Goal: Transaction & Acquisition: Download file/media

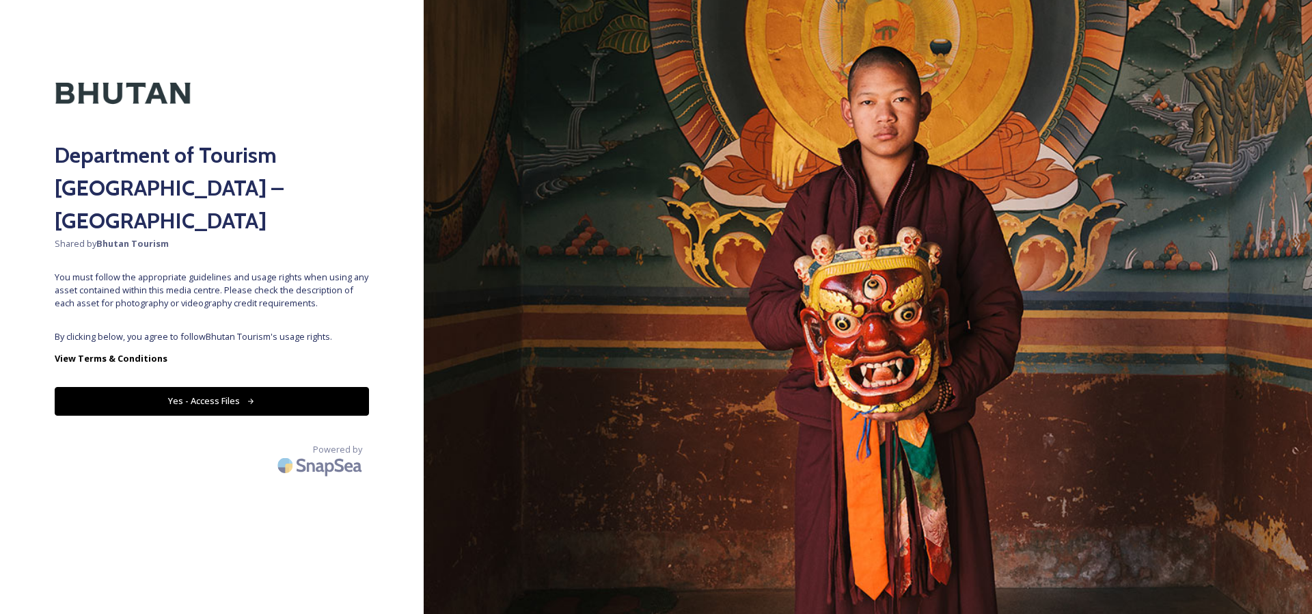
click at [286, 387] on button "Yes - Access Files" at bounding box center [212, 401] width 314 height 28
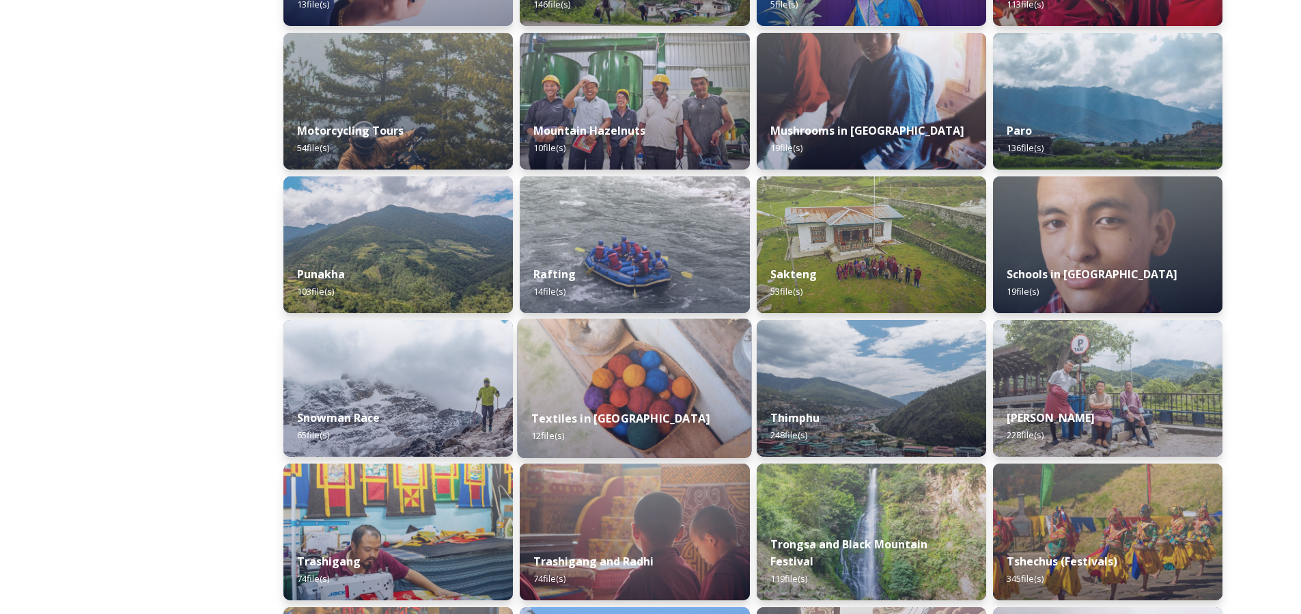
scroll to position [543, 0]
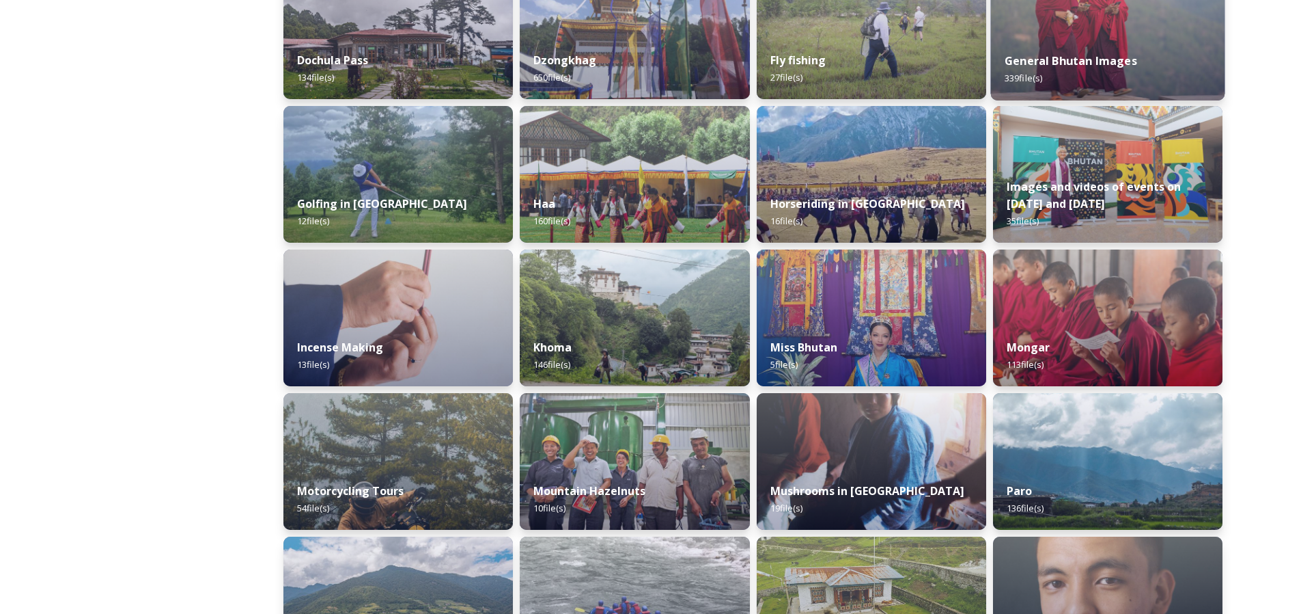
click at [1111, 76] on div "General Bhutan Images 339 file(s)" at bounding box center [1108, 69] width 234 height 62
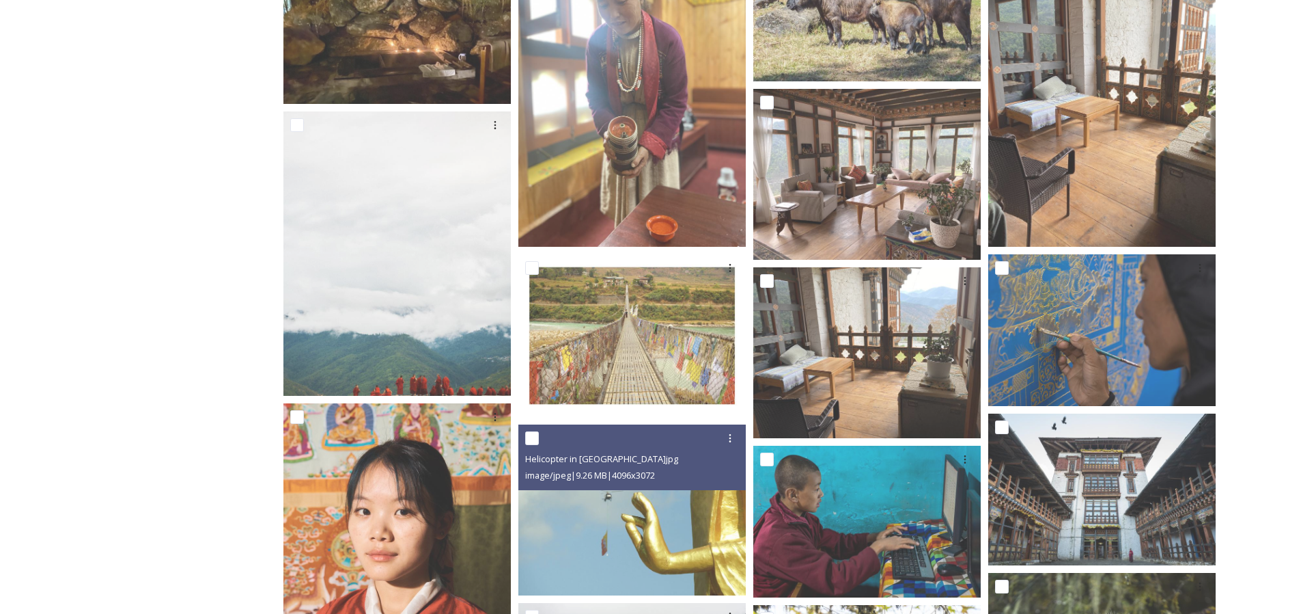
scroll to position [482, 0]
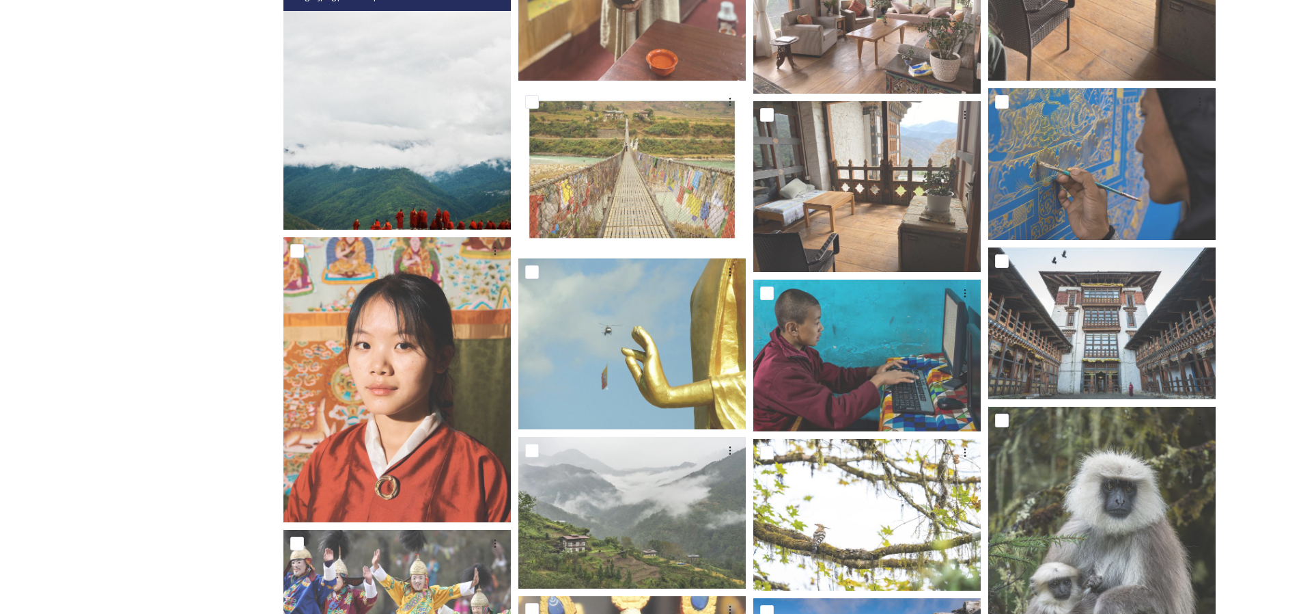
click at [411, 193] on img at bounding box center [398, 87] width 228 height 284
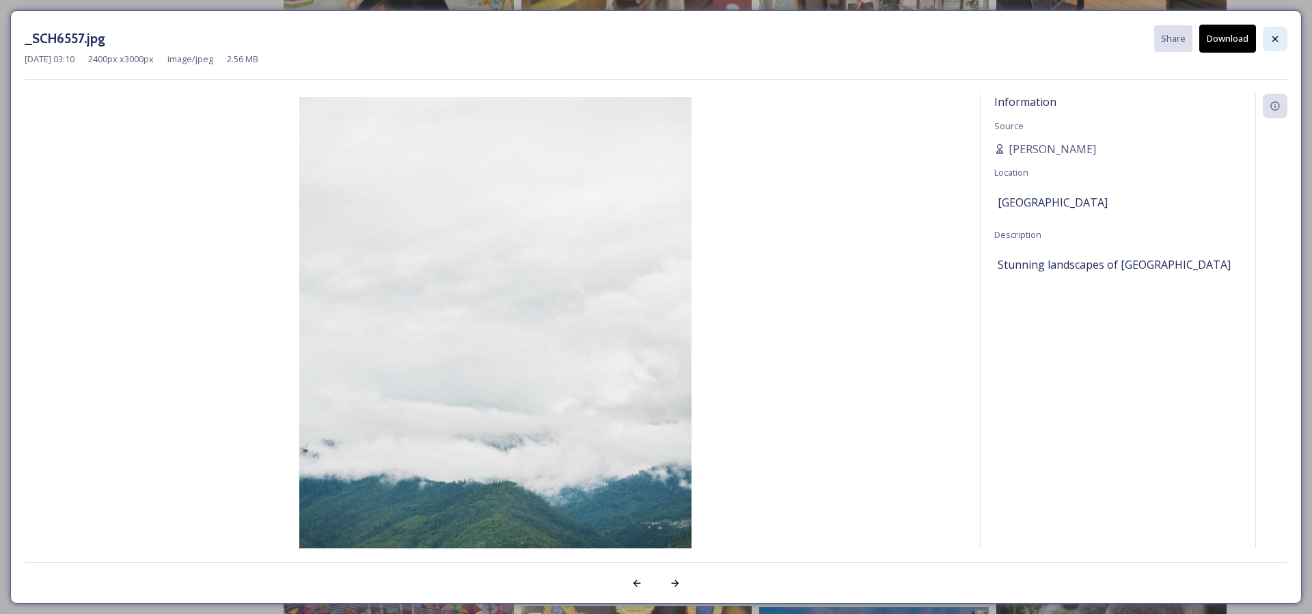
click at [1275, 44] on div at bounding box center [1275, 39] width 25 height 25
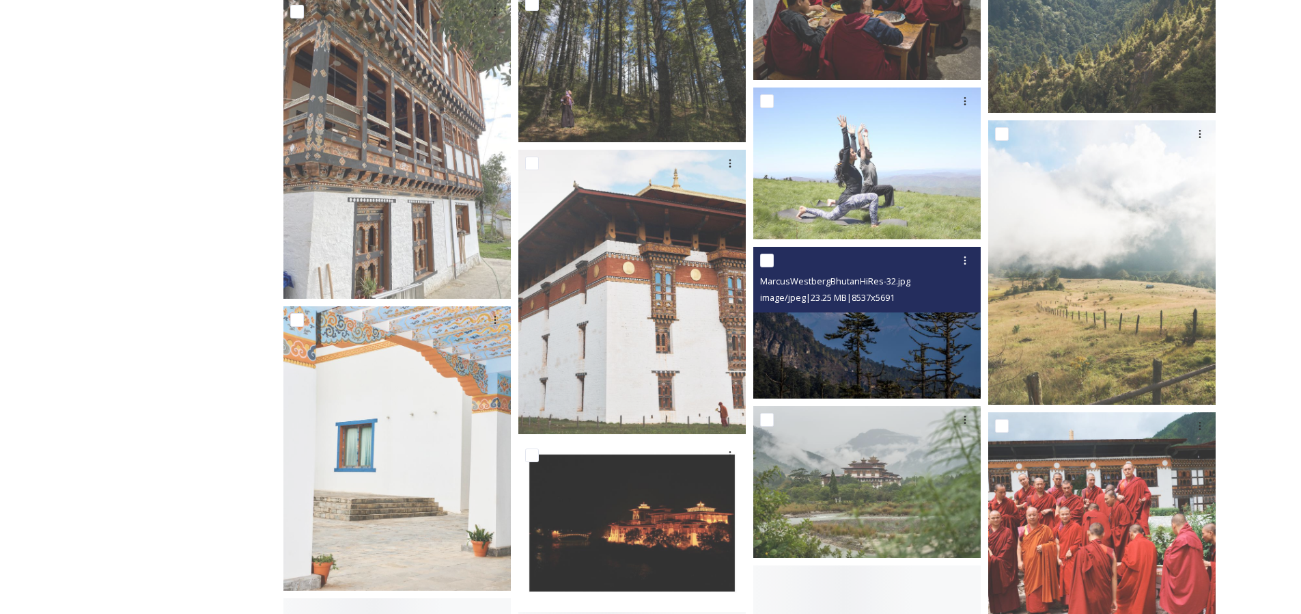
scroll to position [4383, 0]
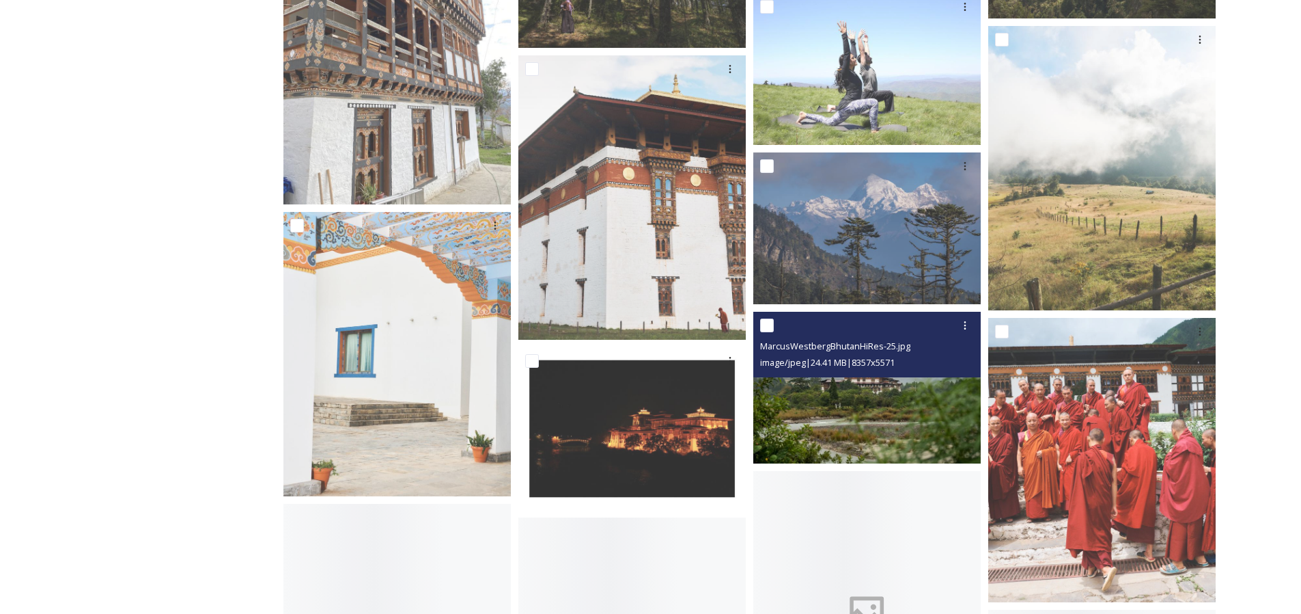
click at [837, 432] on img at bounding box center [868, 388] width 228 height 152
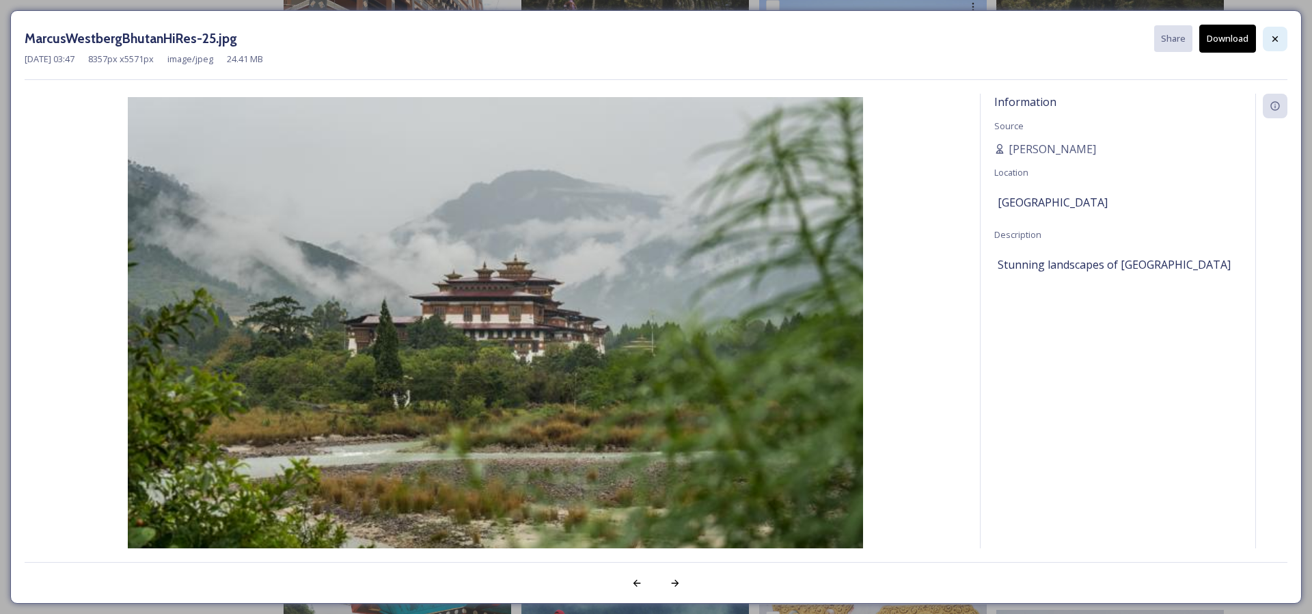
click at [1273, 43] on icon at bounding box center [1274, 38] width 11 height 11
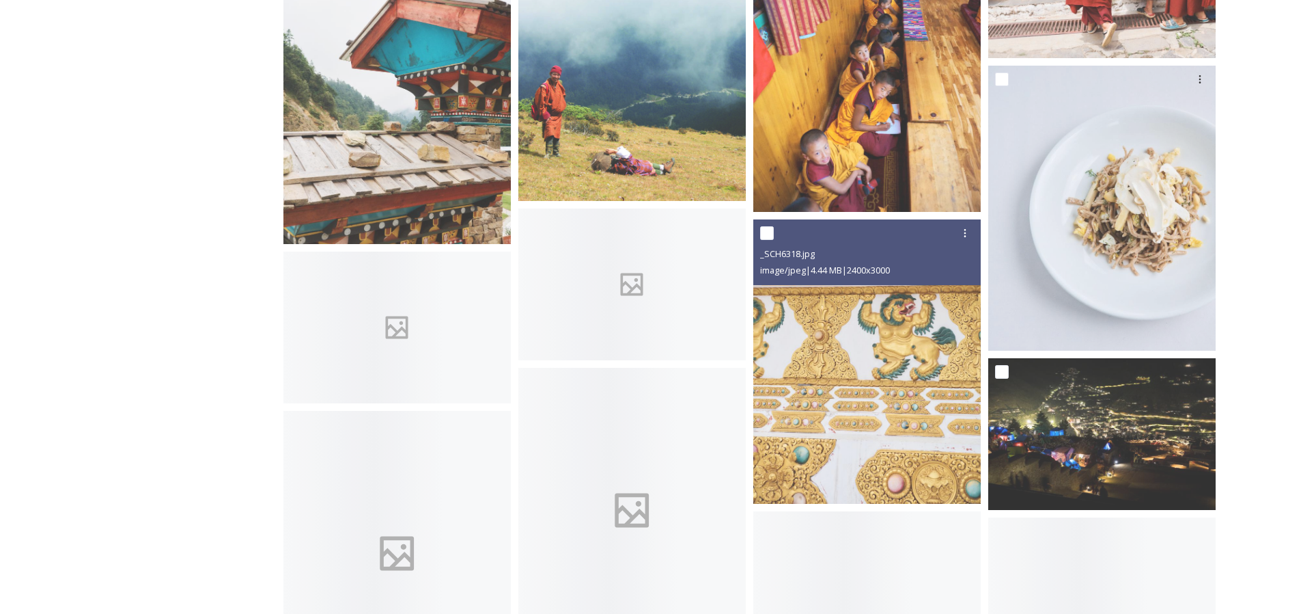
scroll to position [4707, 0]
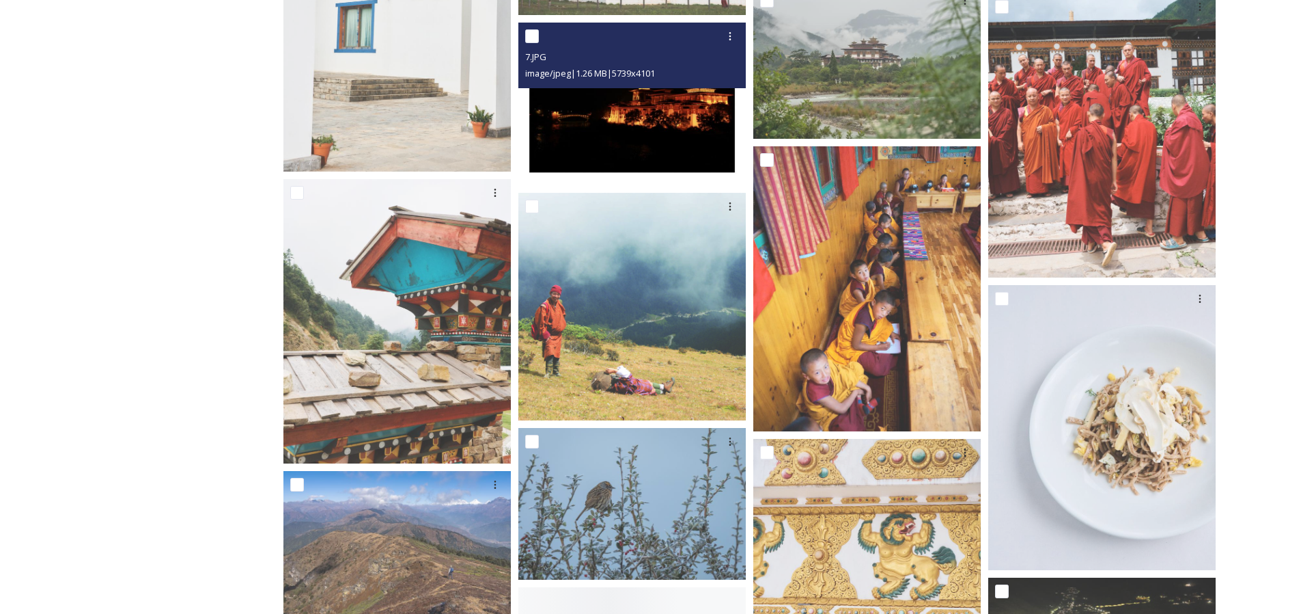
click at [662, 139] on img at bounding box center [633, 104] width 228 height 163
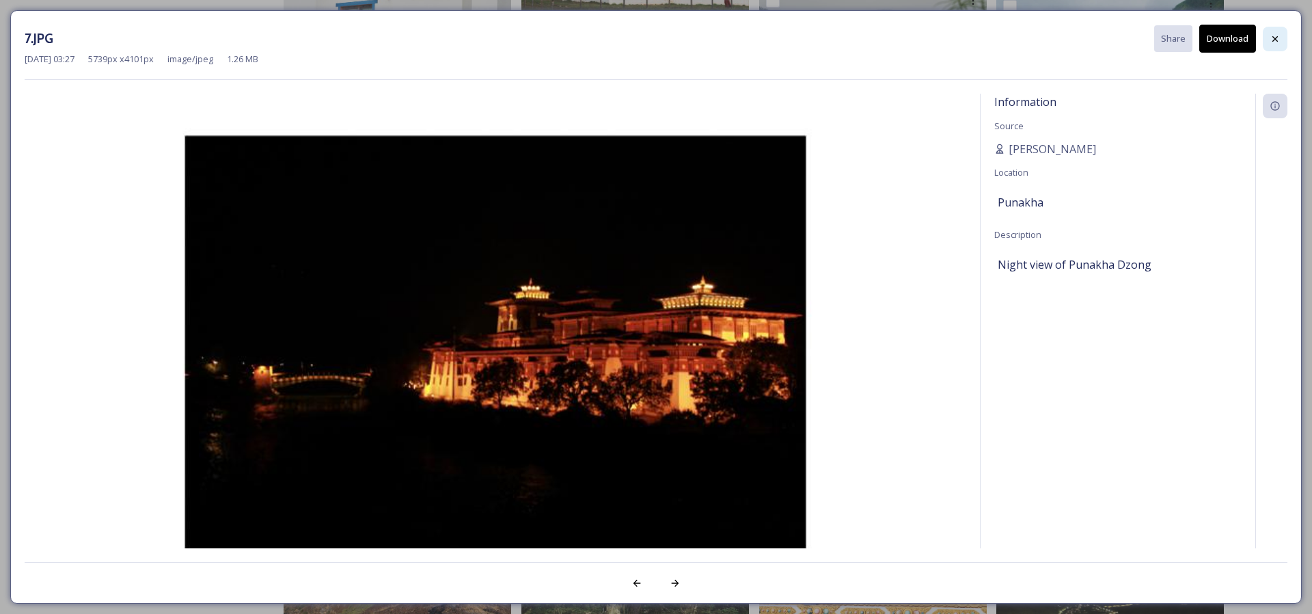
click at [1277, 45] on div at bounding box center [1275, 39] width 25 height 25
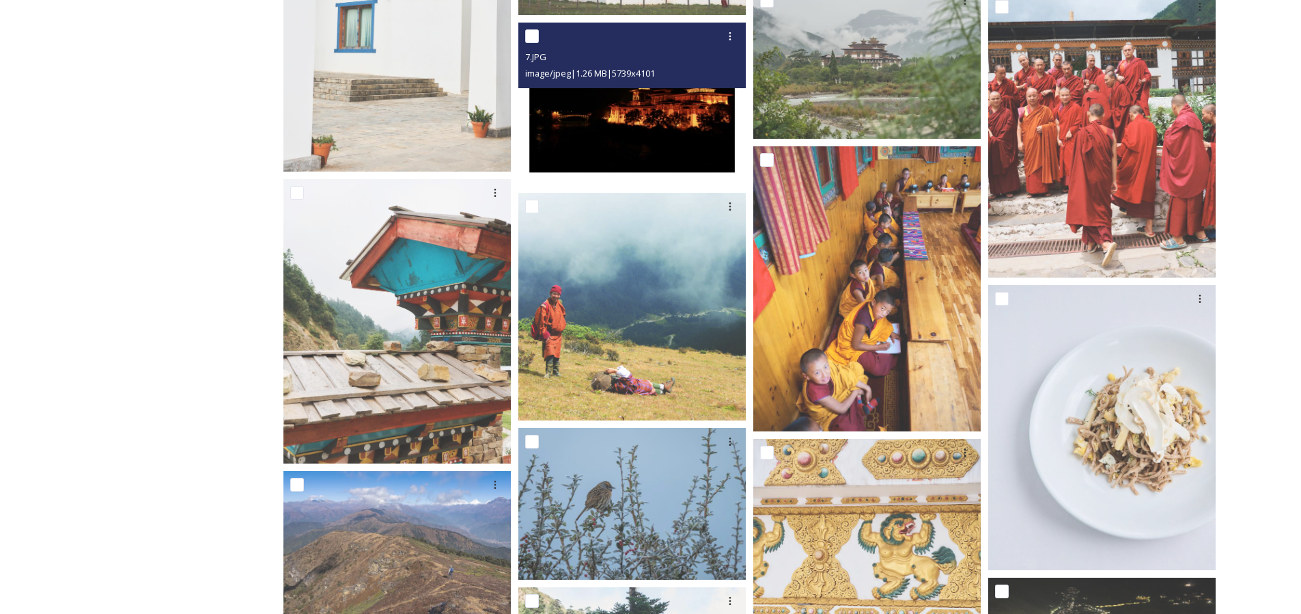
click at [646, 150] on img at bounding box center [633, 104] width 228 height 163
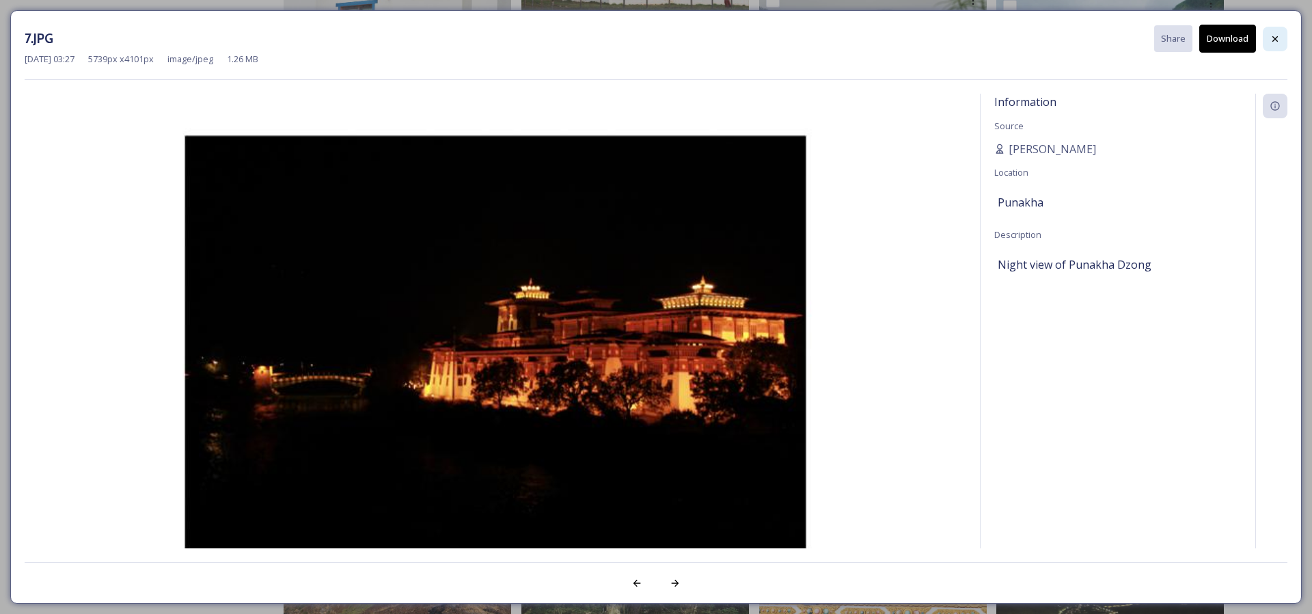
click at [1276, 36] on icon at bounding box center [1274, 38] width 11 height 11
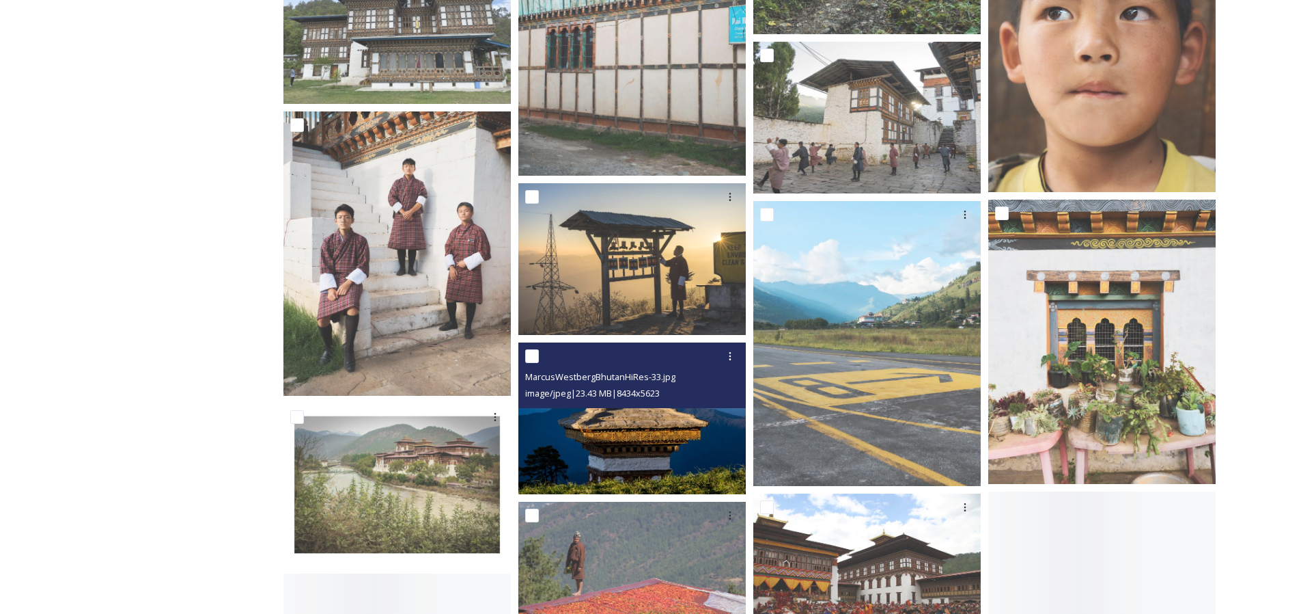
scroll to position [6516, 0]
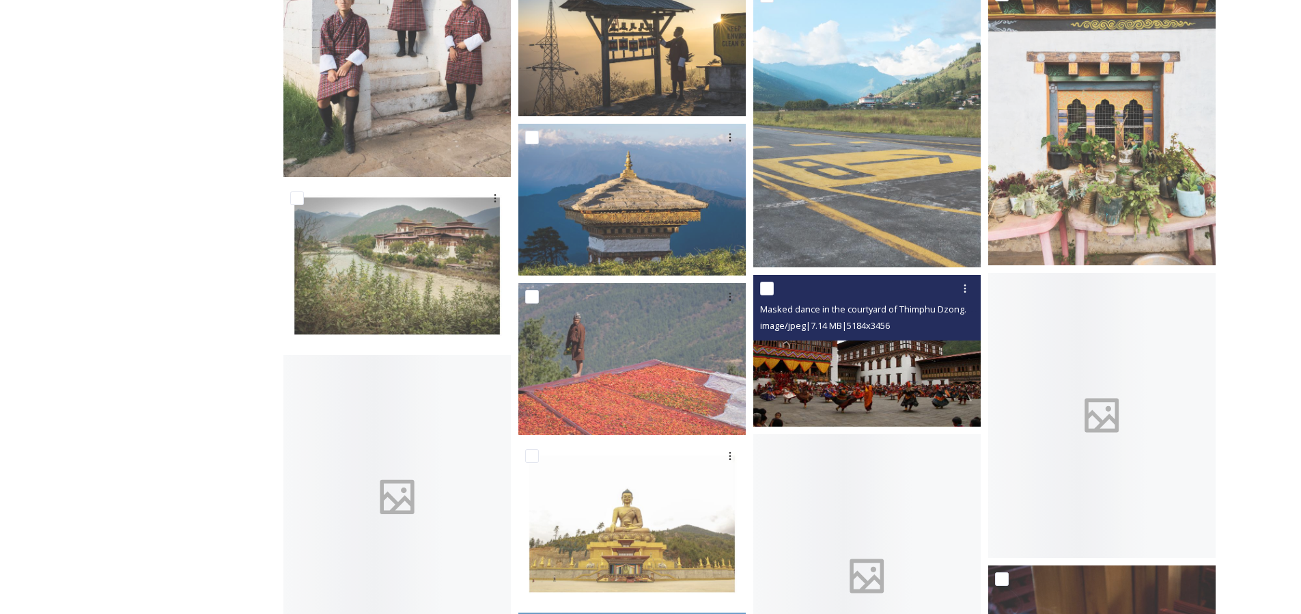
click at [814, 389] on img at bounding box center [868, 350] width 228 height 152
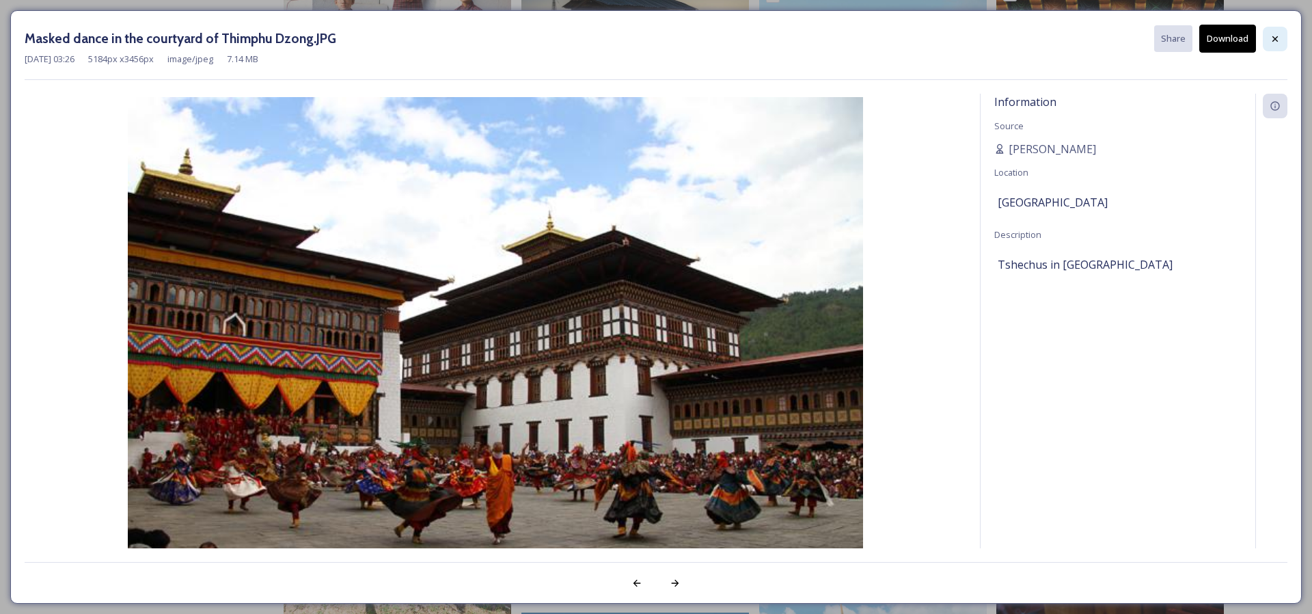
click at [1267, 37] on div at bounding box center [1275, 39] width 25 height 25
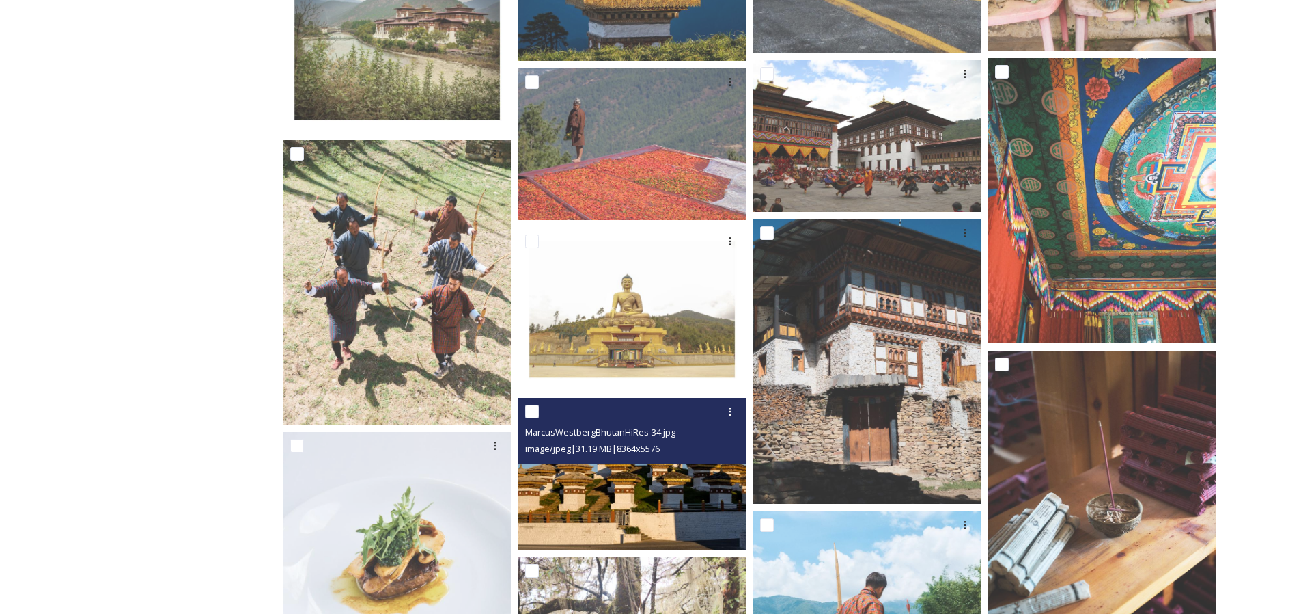
scroll to position [6511, 0]
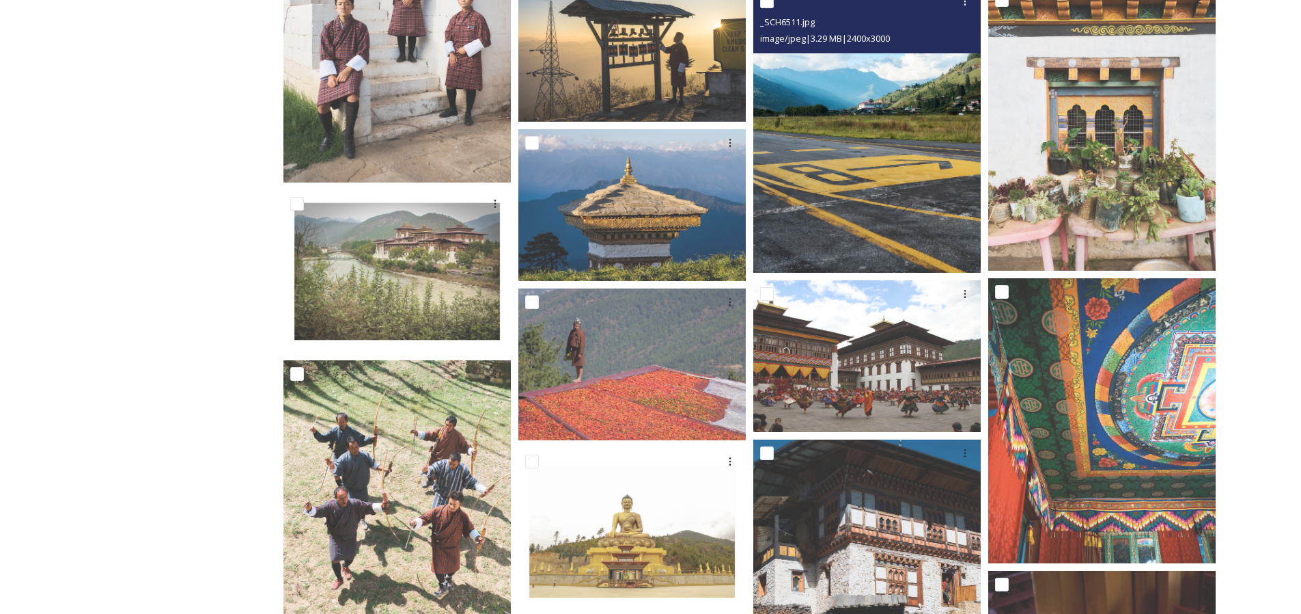
click at [868, 157] on img at bounding box center [868, 130] width 228 height 284
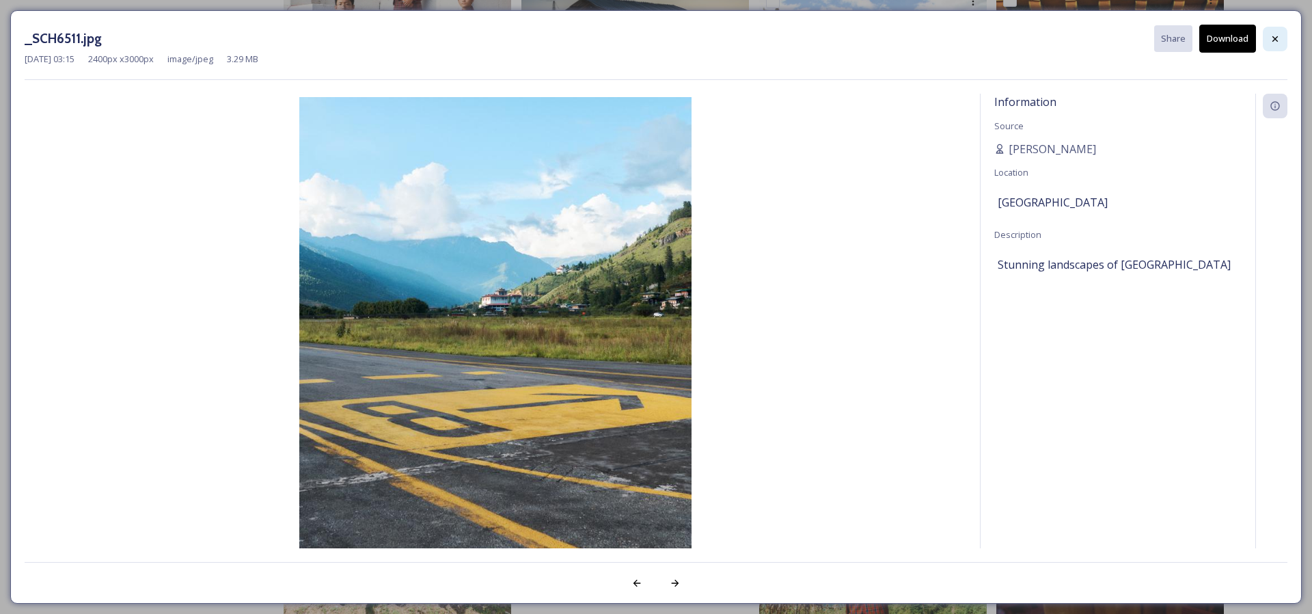
click at [1264, 44] on div at bounding box center [1275, 39] width 25 height 25
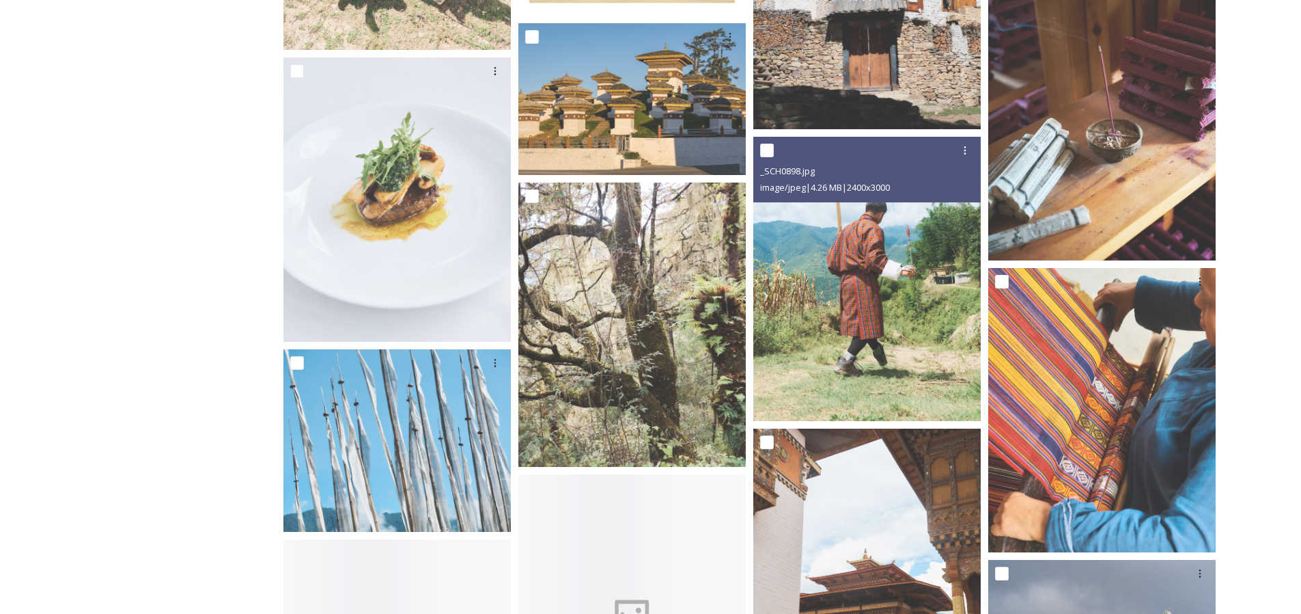
scroll to position [7372, 0]
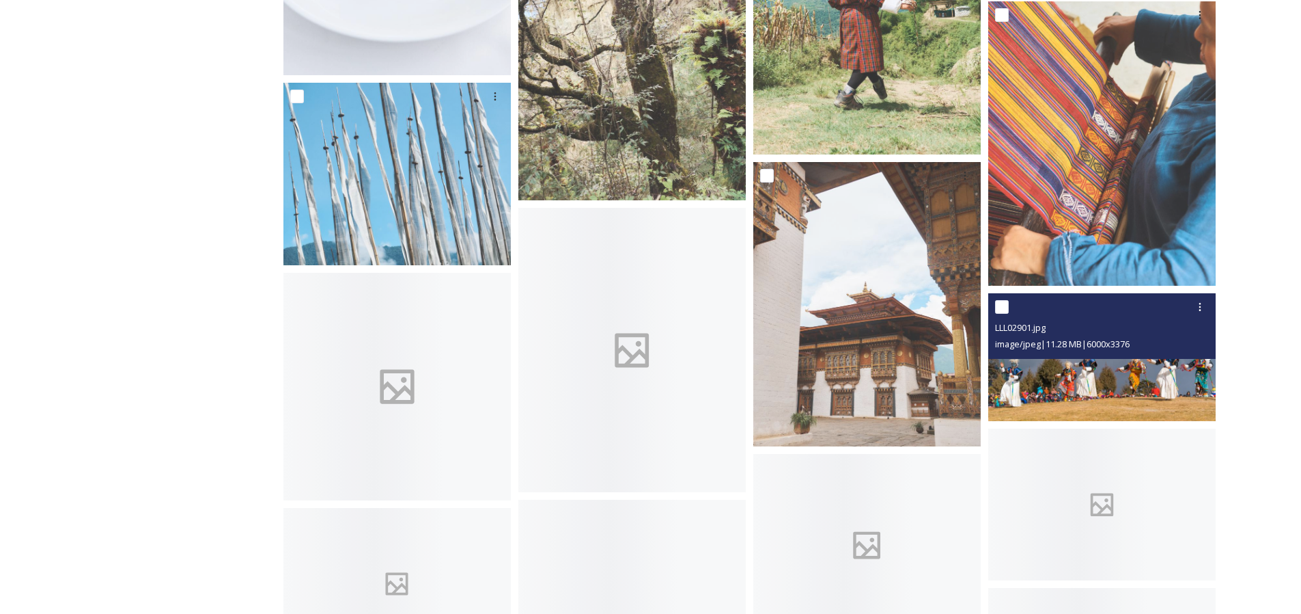
click at [1086, 383] on img at bounding box center [1103, 357] width 228 height 128
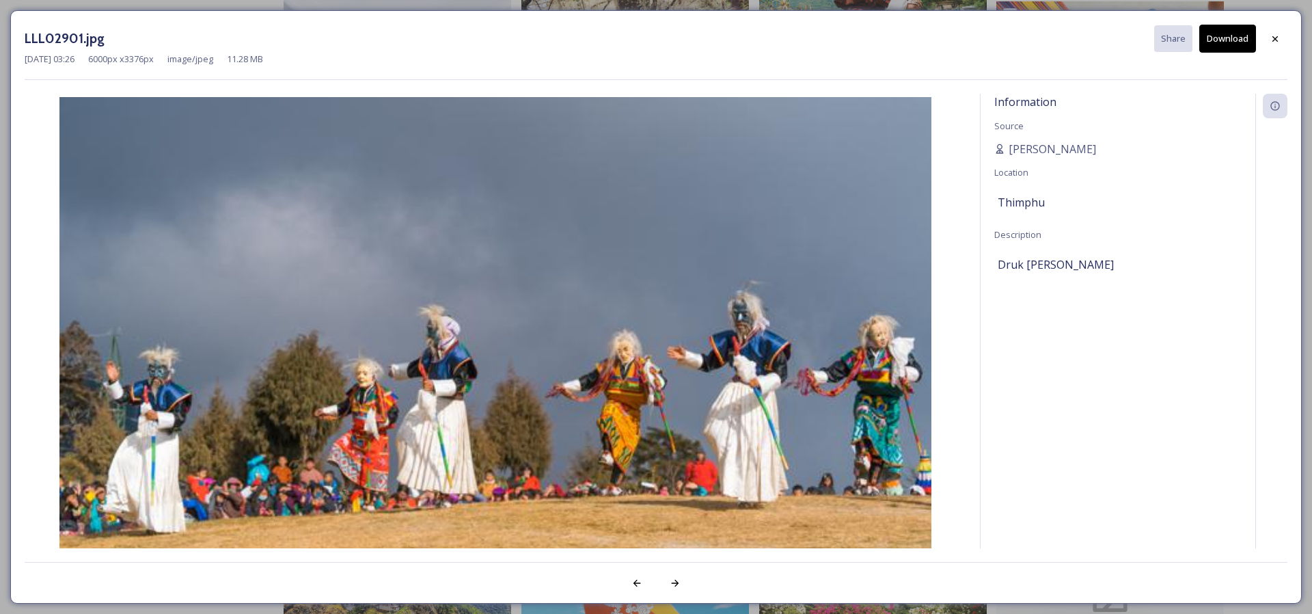
click at [1226, 33] on button "Download" at bounding box center [1227, 39] width 57 height 28
click at [1278, 40] on icon at bounding box center [1274, 38] width 11 height 11
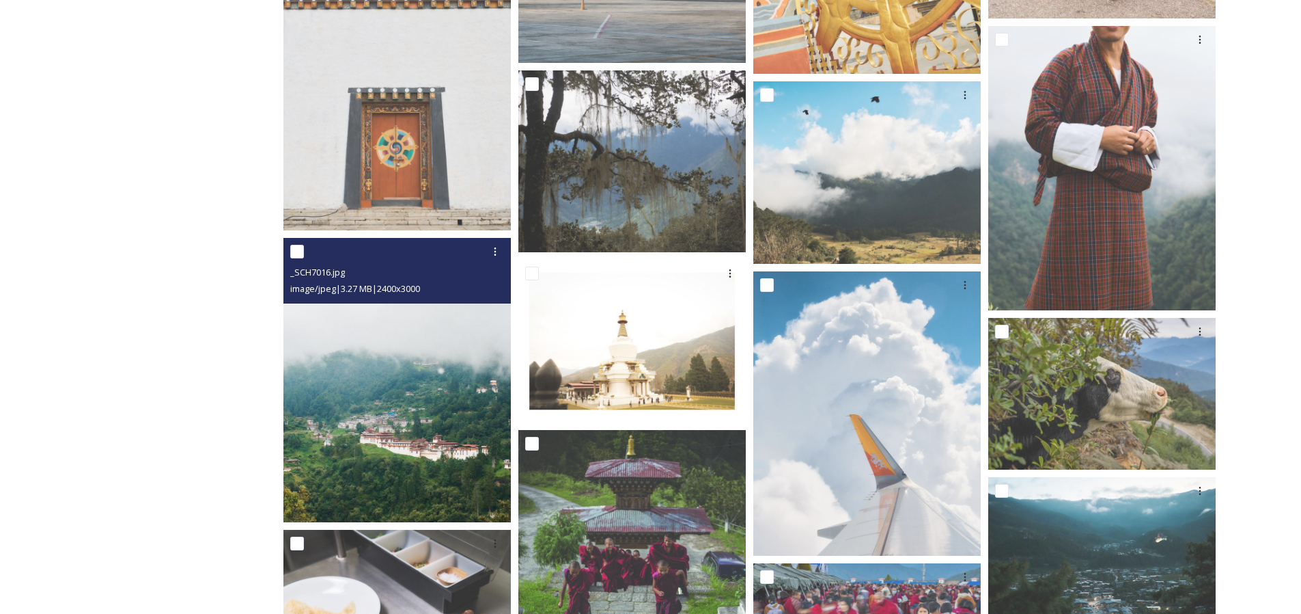
scroll to position [8896, 0]
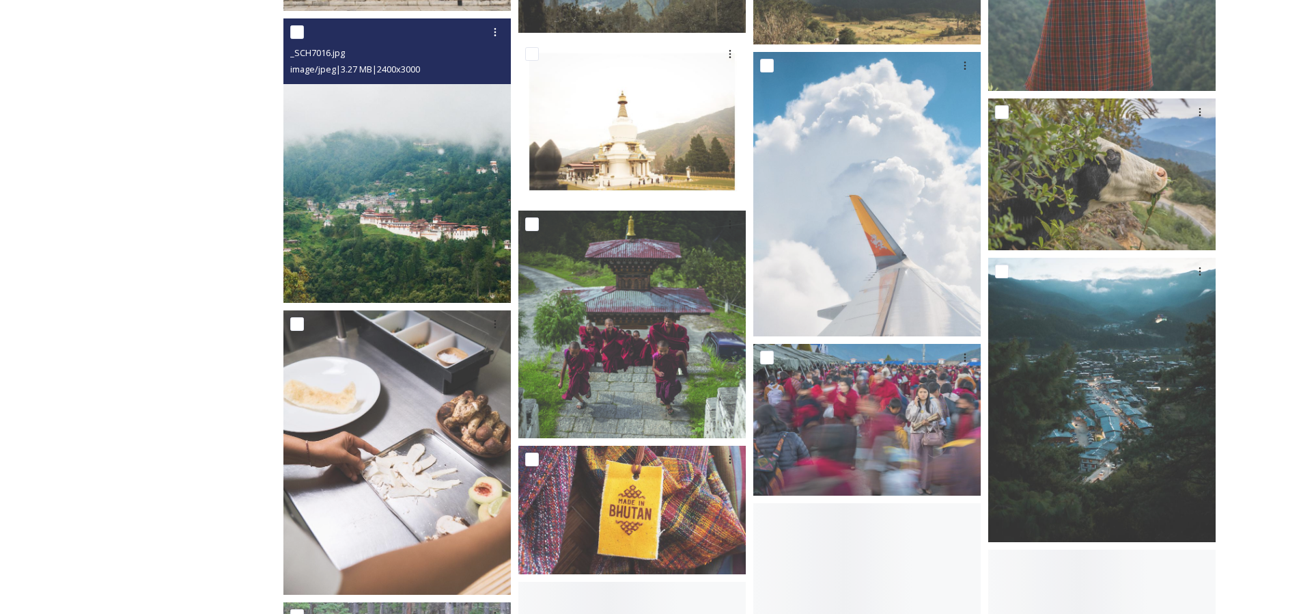
click at [423, 243] on img at bounding box center [398, 160] width 228 height 284
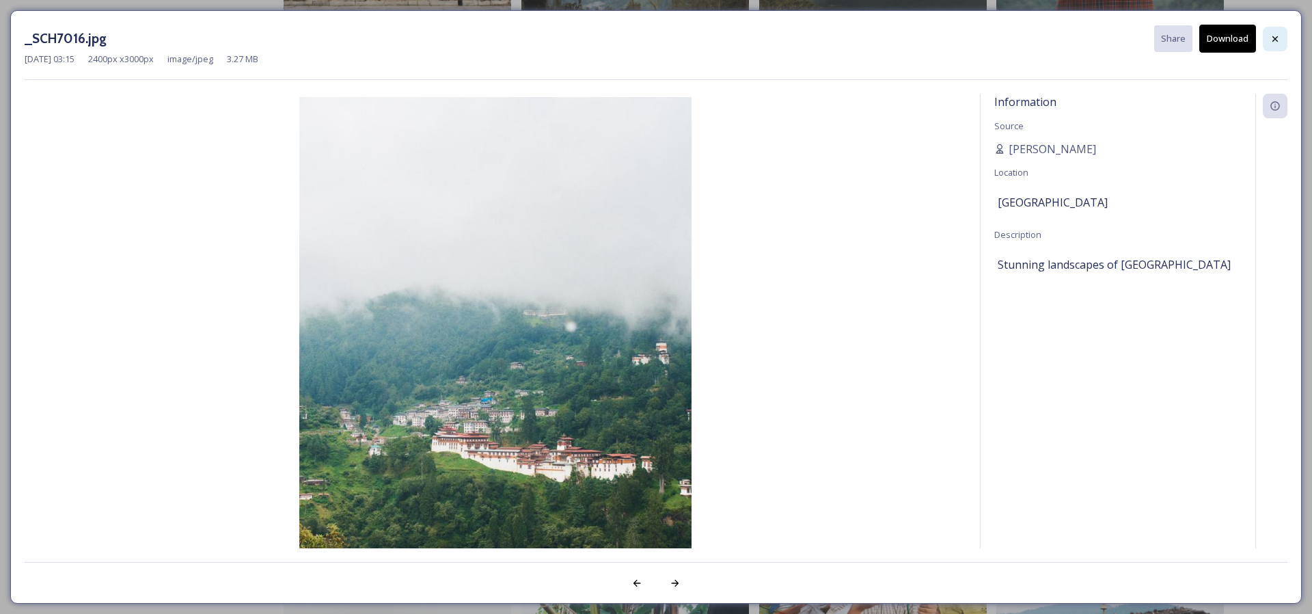
click at [1280, 36] on div at bounding box center [1275, 39] width 25 height 25
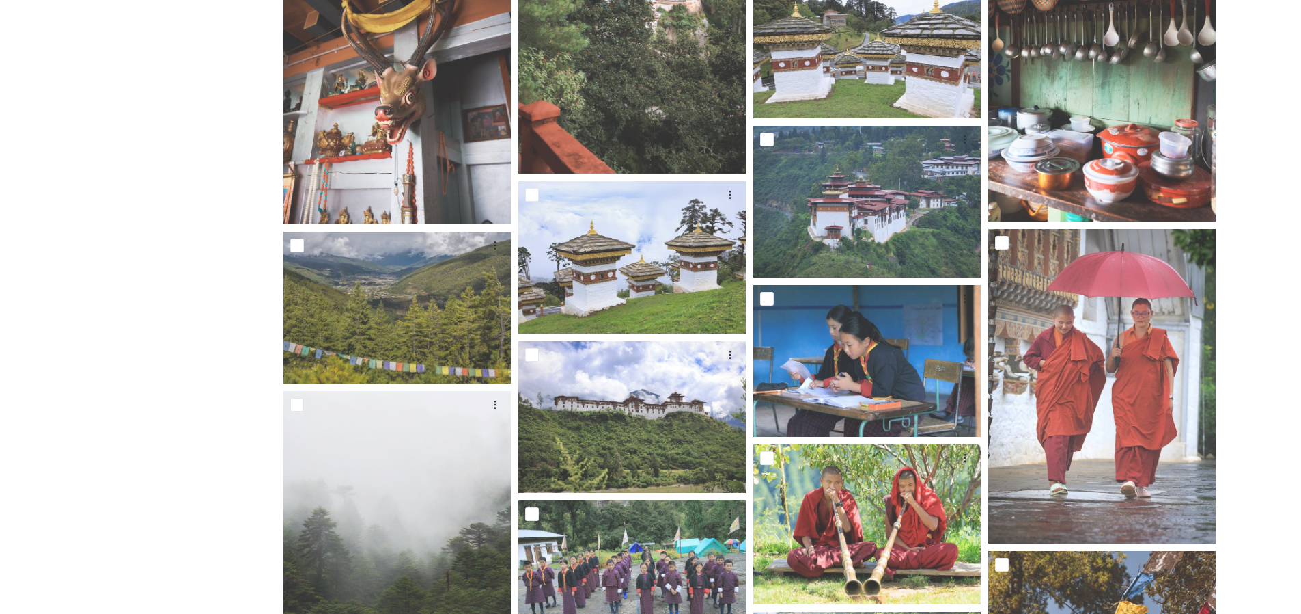
scroll to position [11124, 0]
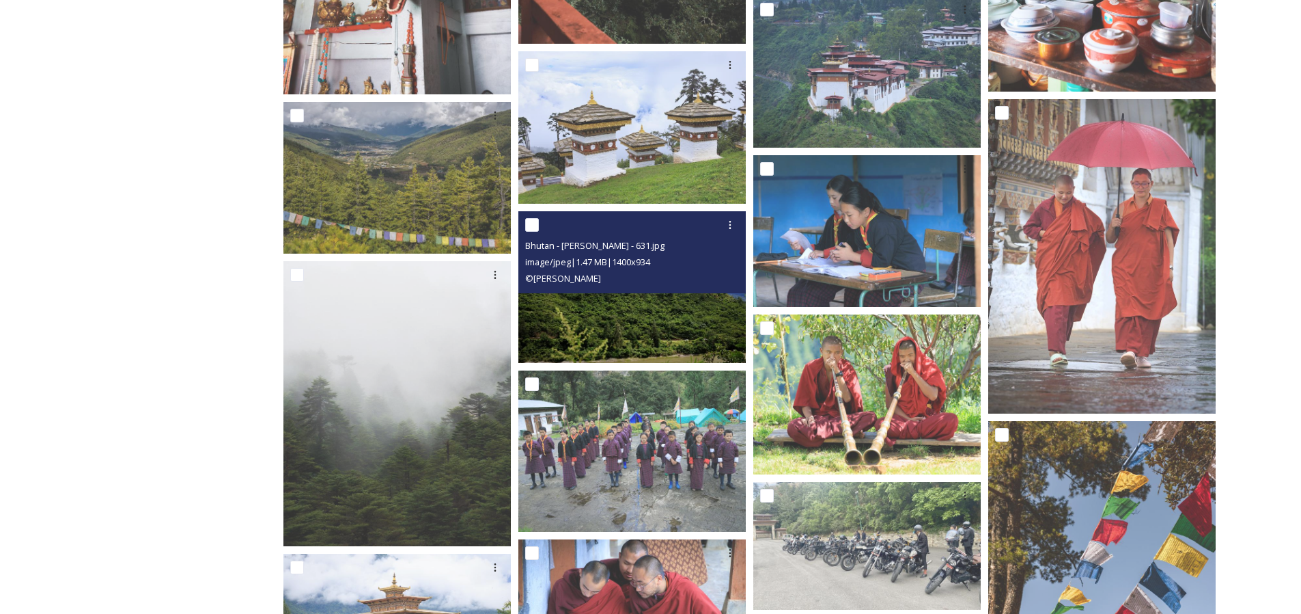
click at [585, 329] on img at bounding box center [633, 287] width 228 height 152
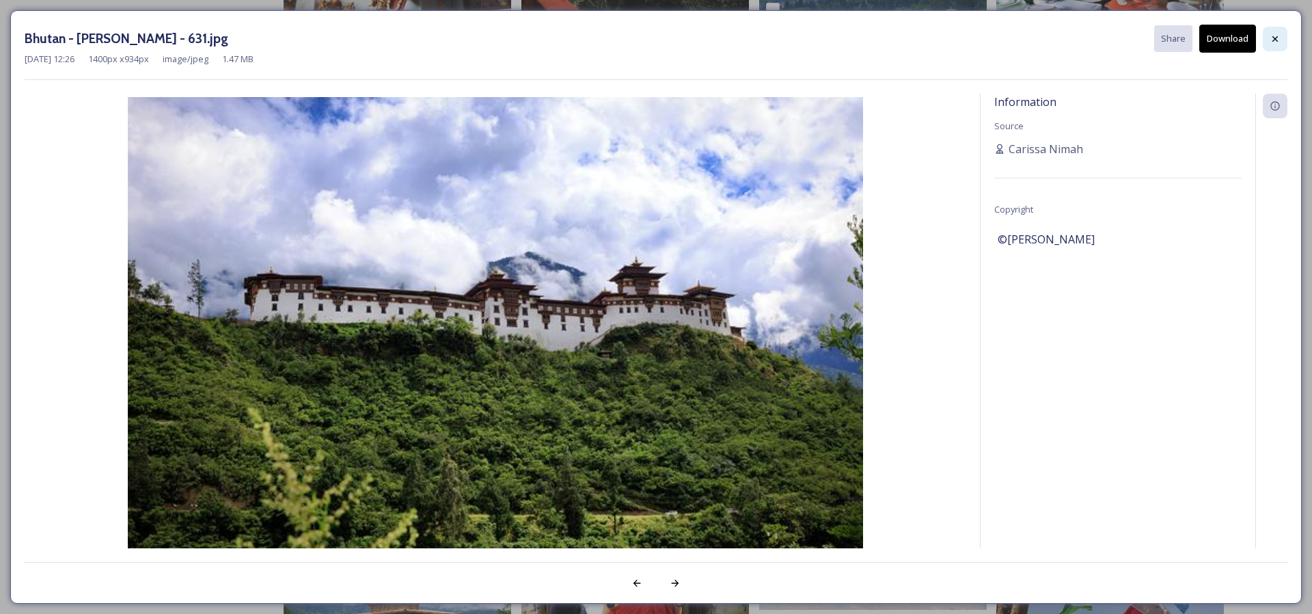
click at [1271, 40] on icon at bounding box center [1274, 38] width 11 height 11
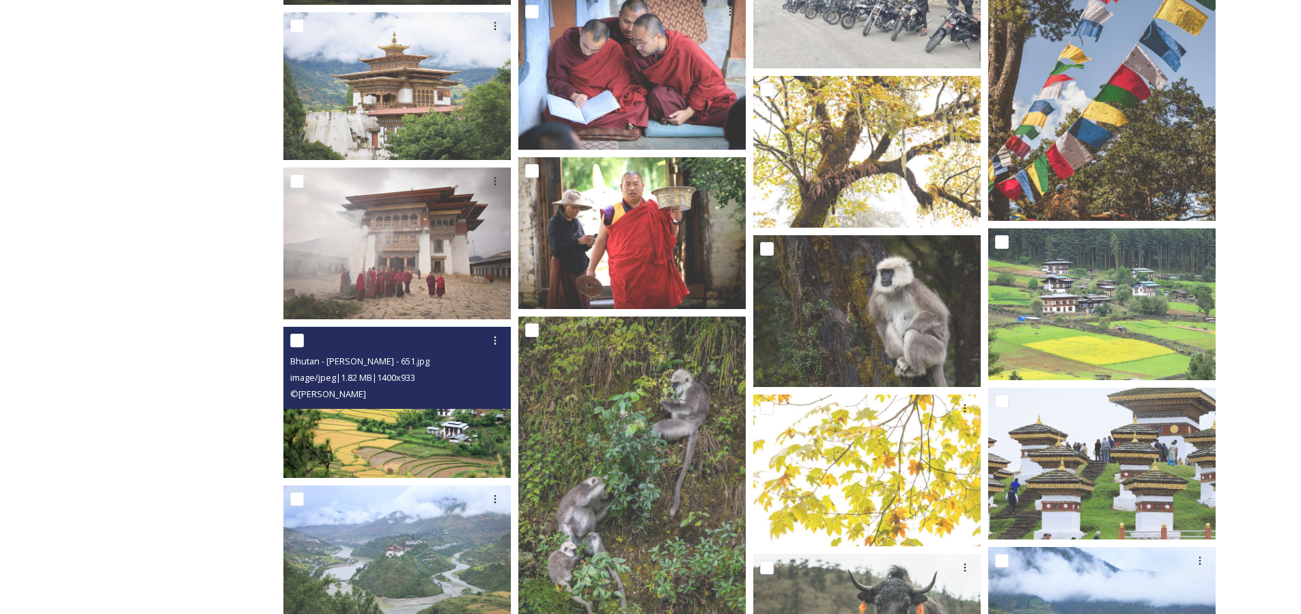
scroll to position [11899, 0]
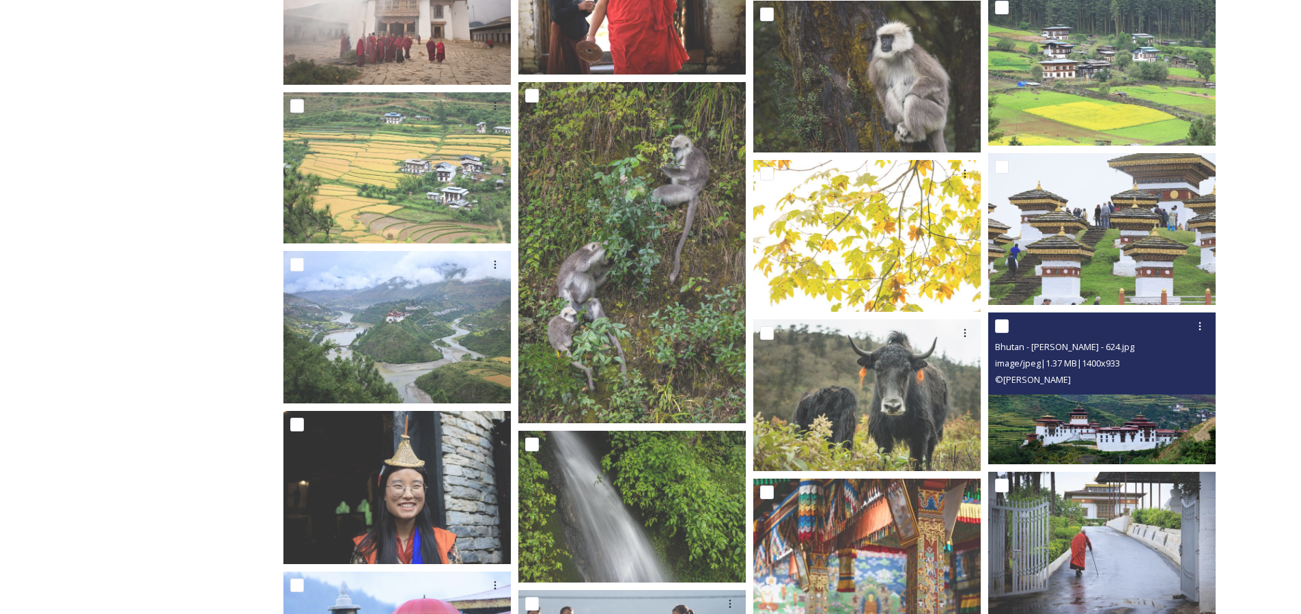
click at [1166, 436] on img at bounding box center [1103, 388] width 228 height 152
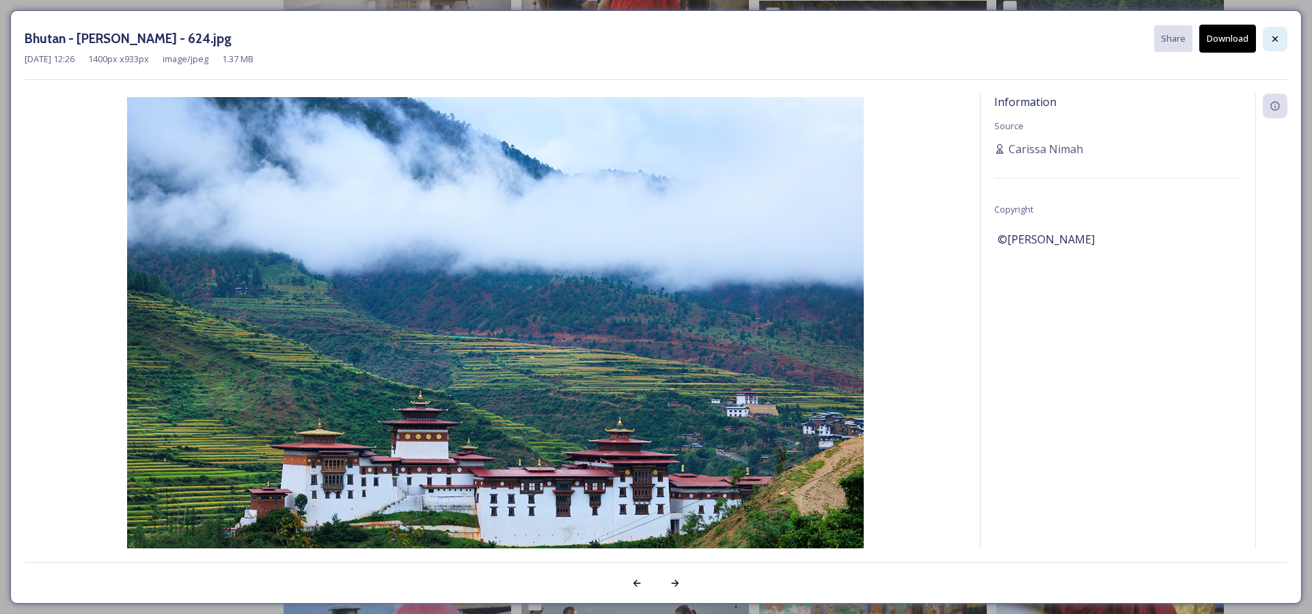
click at [1274, 44] on div at bounding box center [1275, 39] width 25 height 25
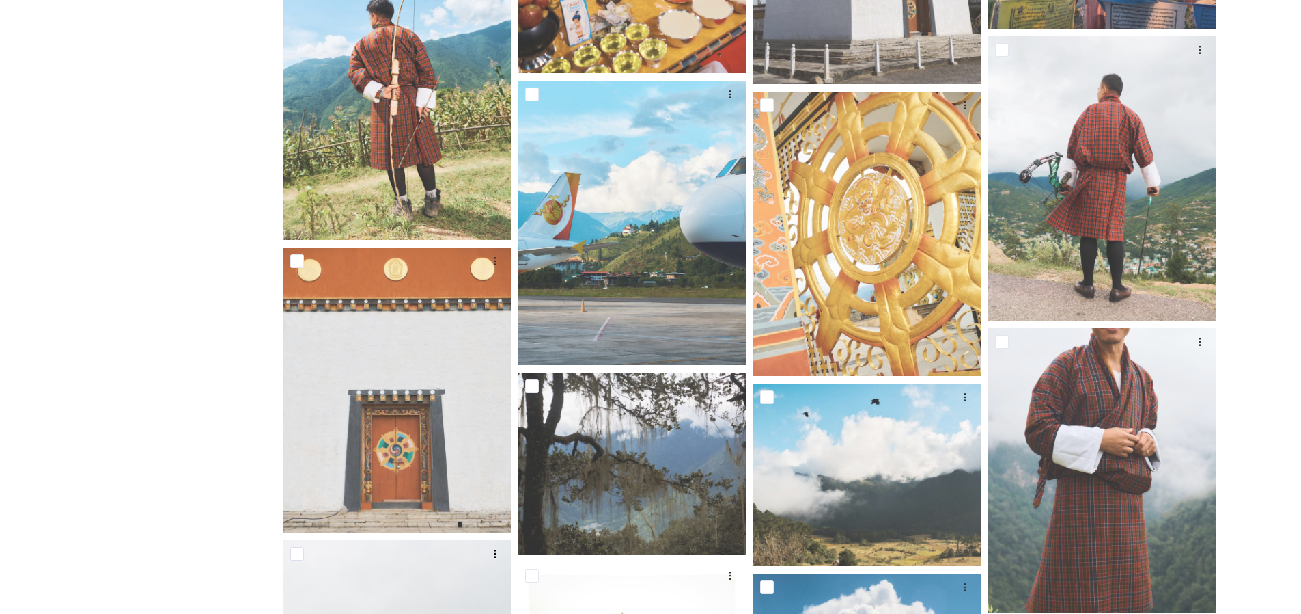
scroll to position [8796, 0]
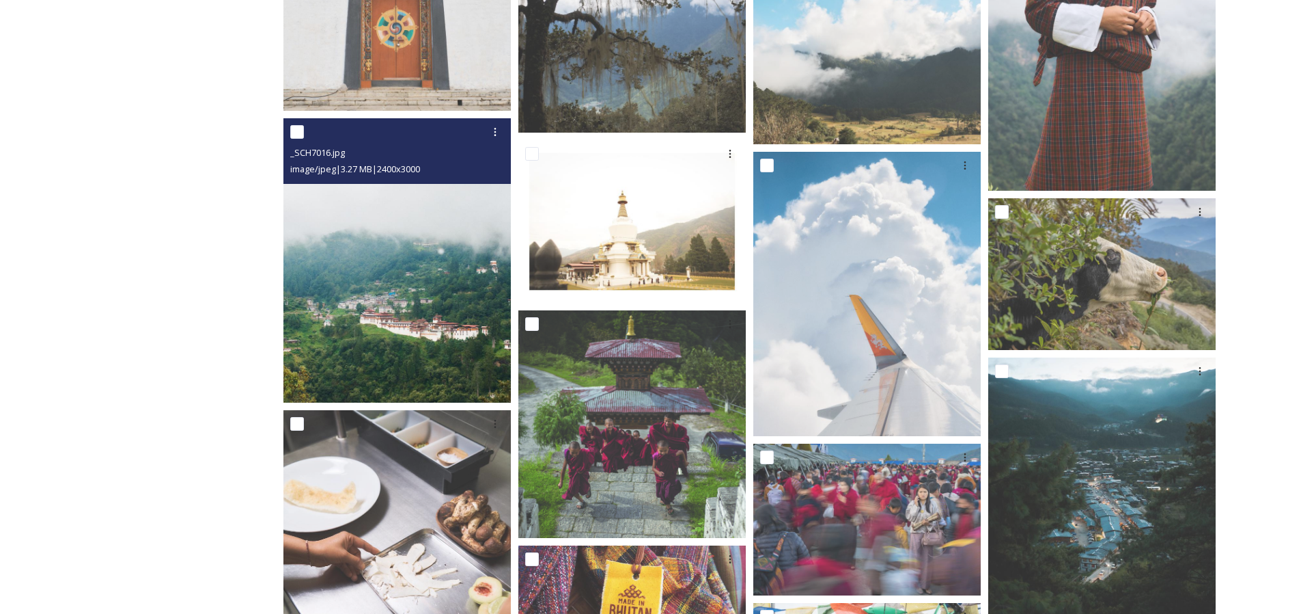
click at [355, 323] on img at bounding box center [398, 260] width 228 height 284
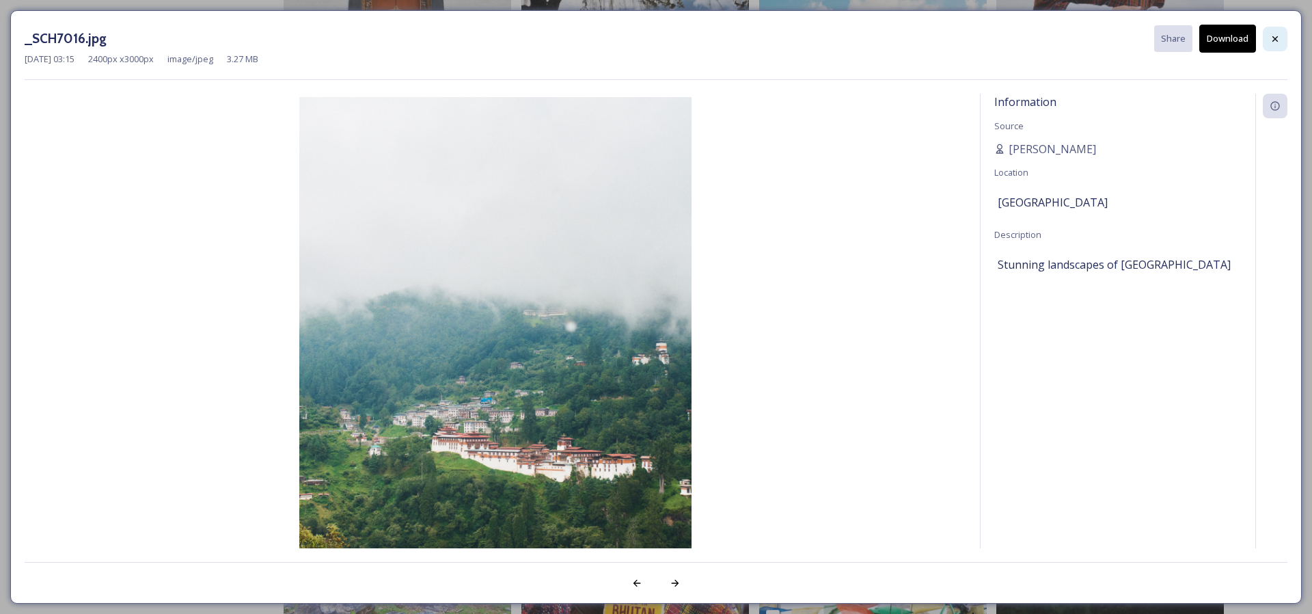
click at [1267, 33] on div at bounding box center [1275, 39] width 25 height 25
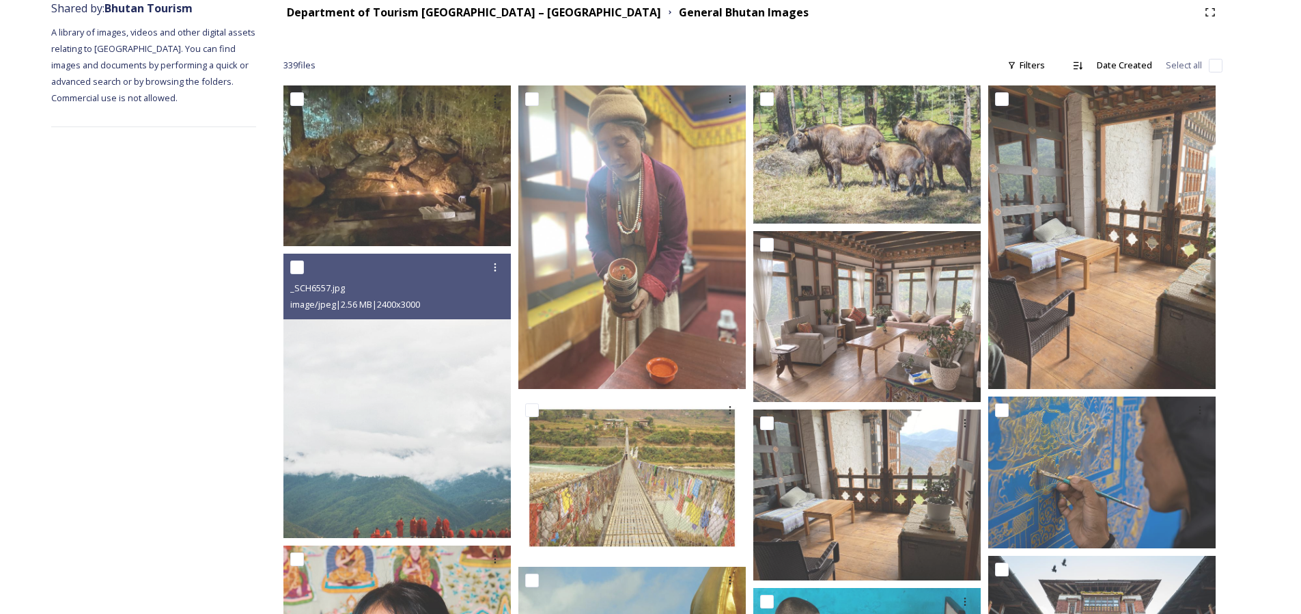
scroll to position [0, 0]
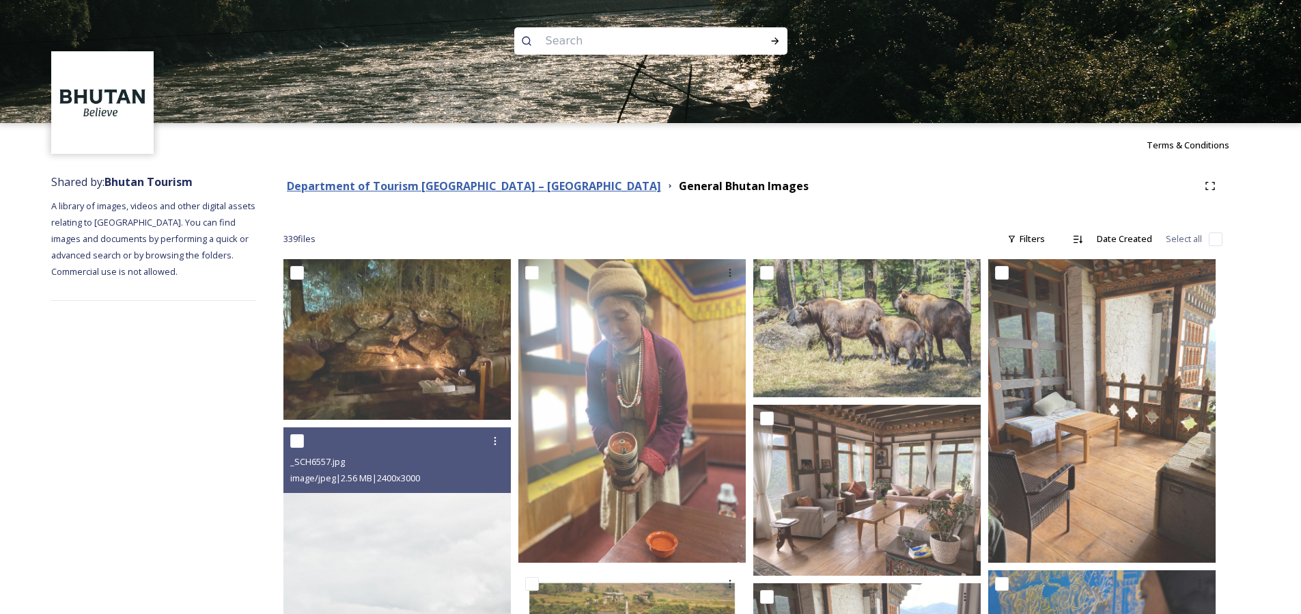
click at [484, 183] on strong "Department of Tourism [GEOGRAPHIC_DATA] – [GEOGRAPHIC_DATA]" at bounding box center [474, 185] width 374 height 15
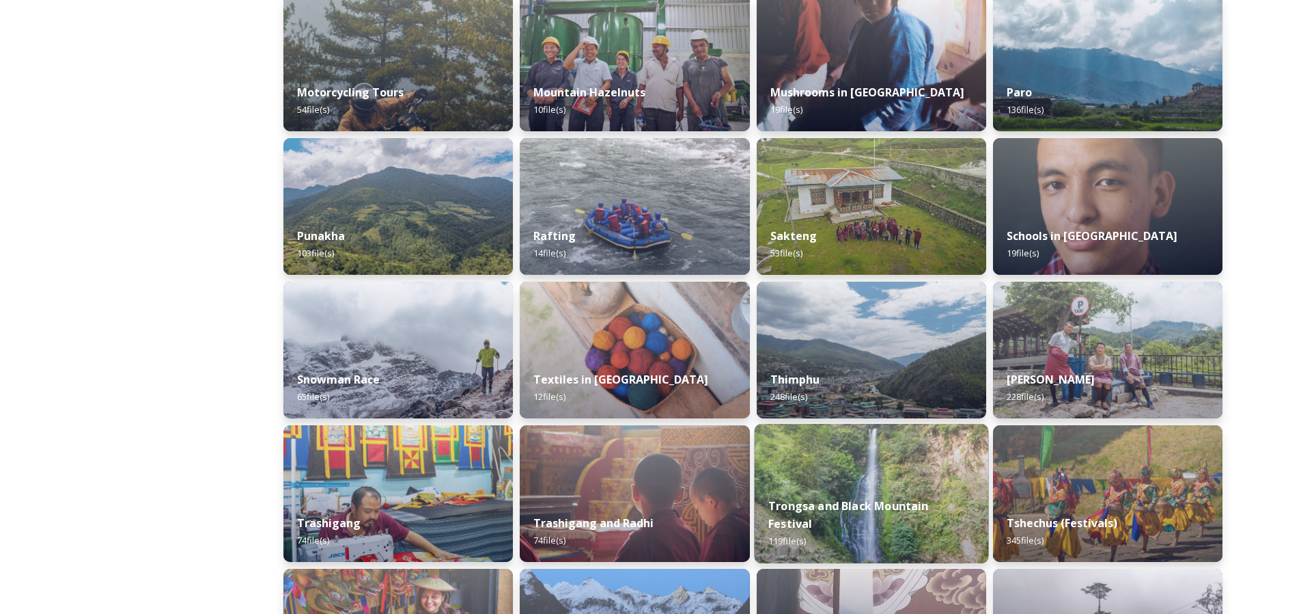
scroll to position [1045, 0]
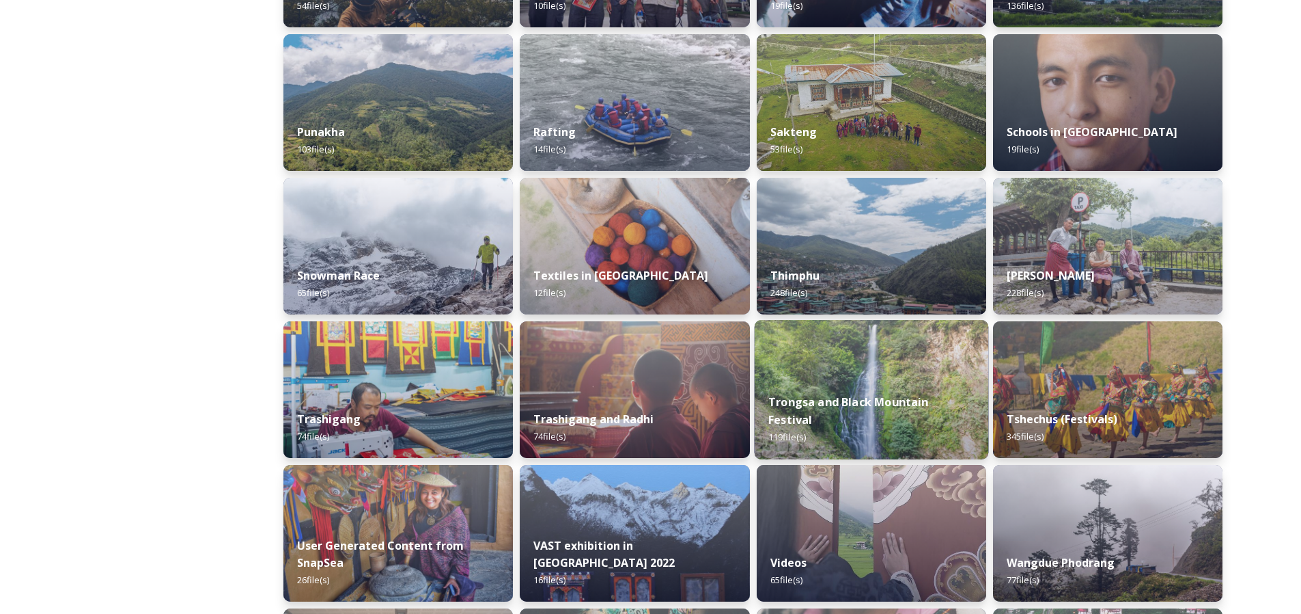
click at [858, 389] on img at bounding box center [871, 389] width 234 height 139
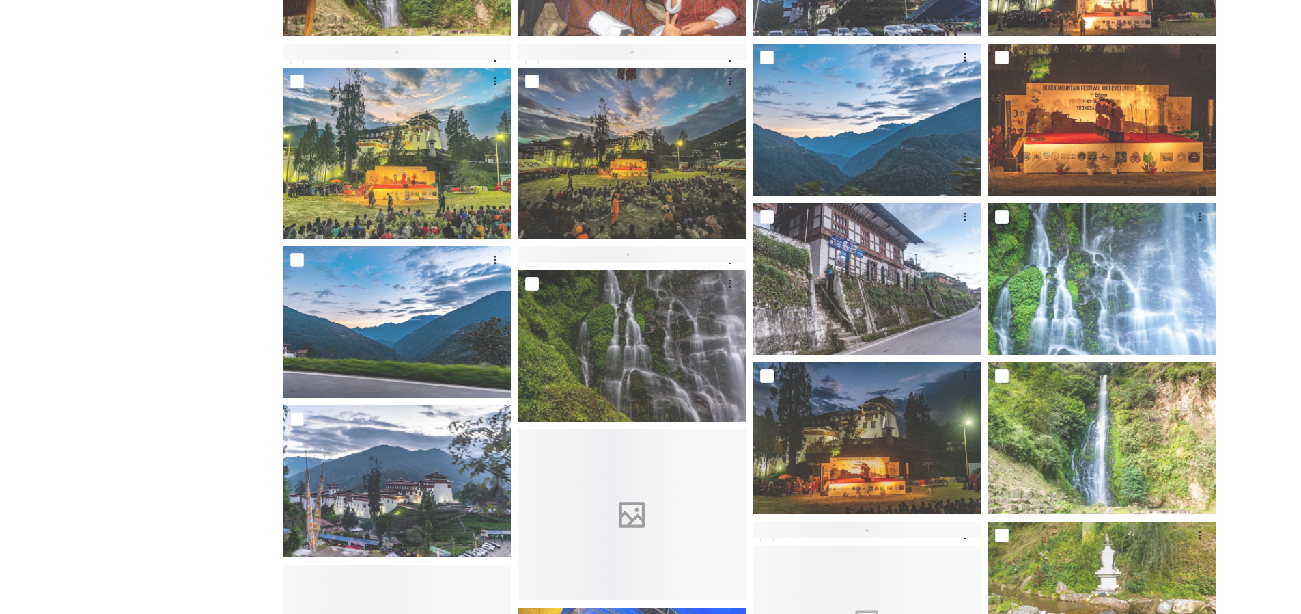
scroll to position [594, 0]
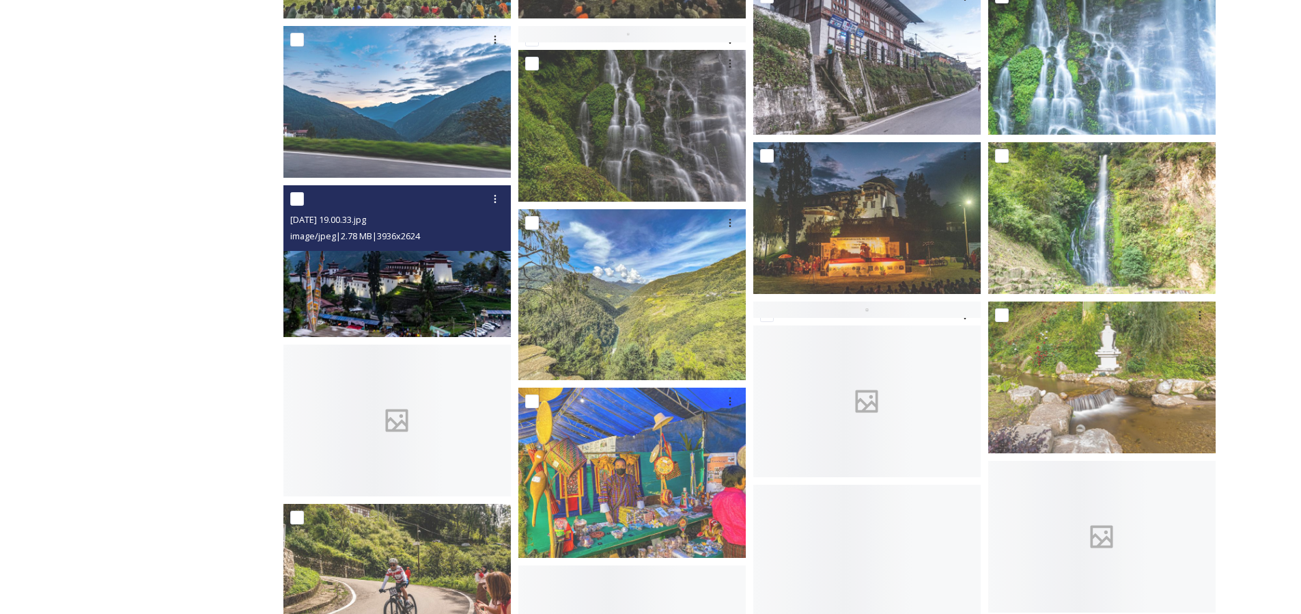
click at [433, 275] on img at bounding box center [398, 261] width 228 height 152
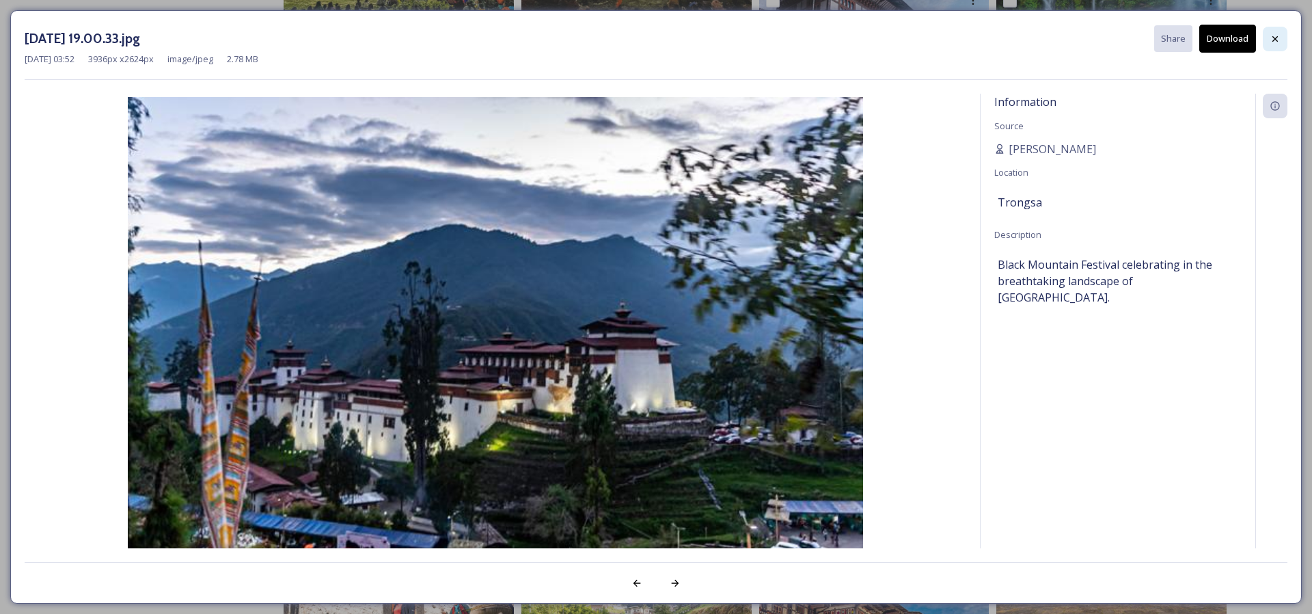
click at [1281, 38] on div at bounding box center [1275, 39] width 25 height 25
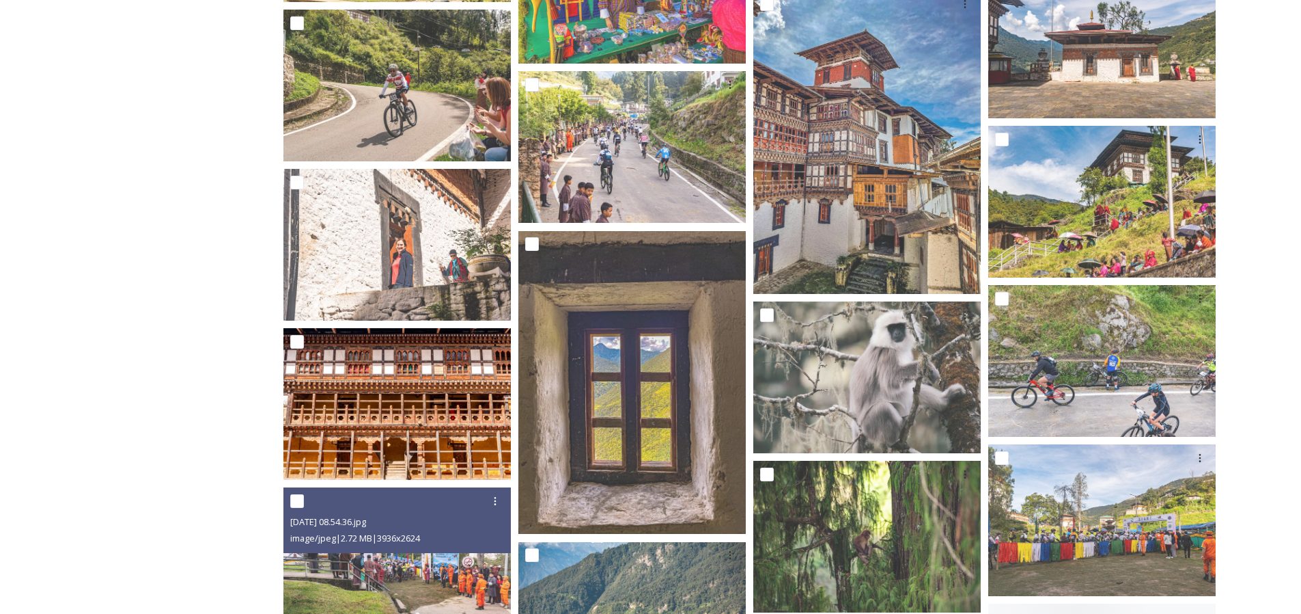
scroll to position [1254, 0]
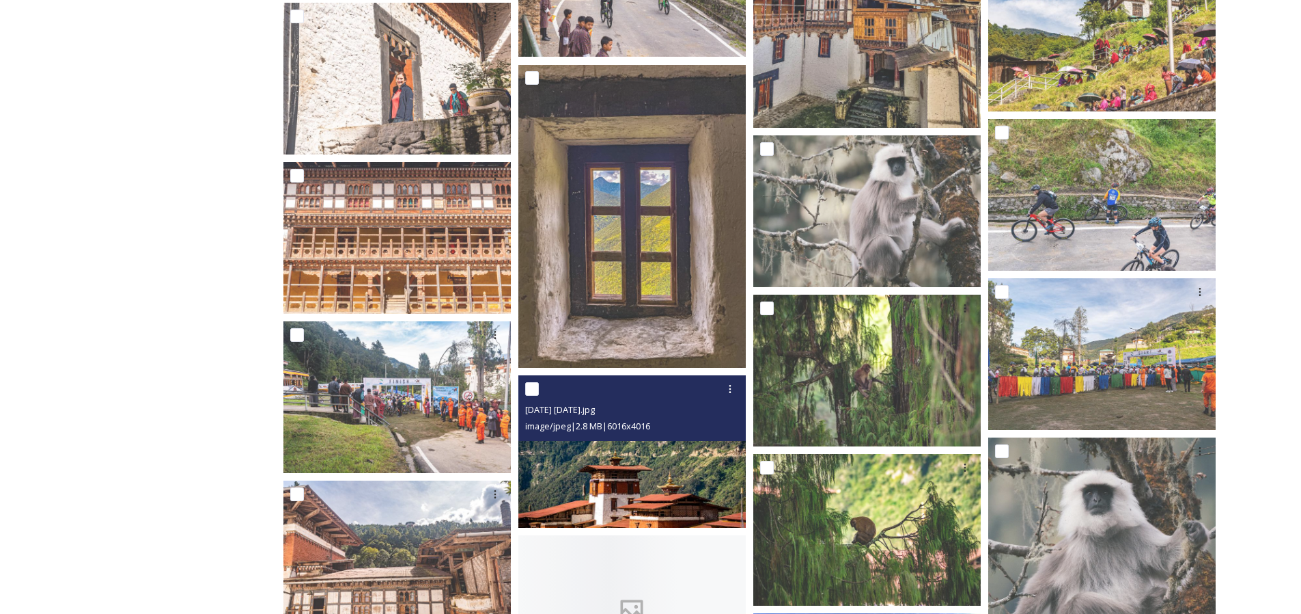
click at [566, 480] on img at bounding box center [633, 452] width 228 height 152
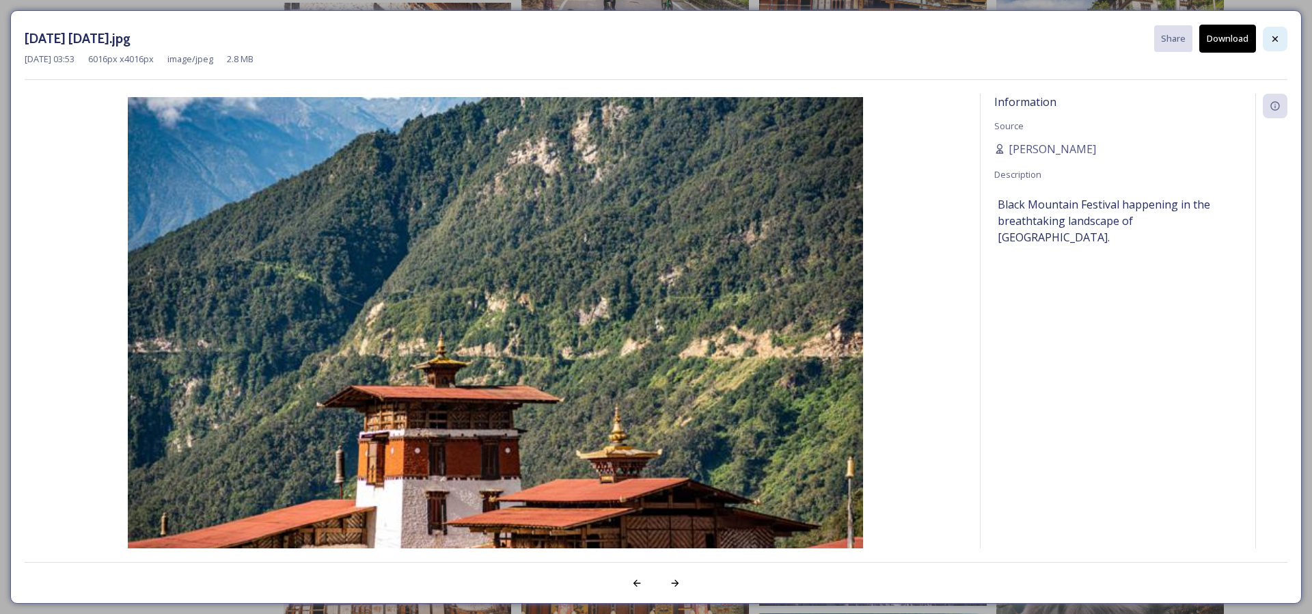
click at [1280, 36] on div at bounding box center [1275, 39] width 25 height 25
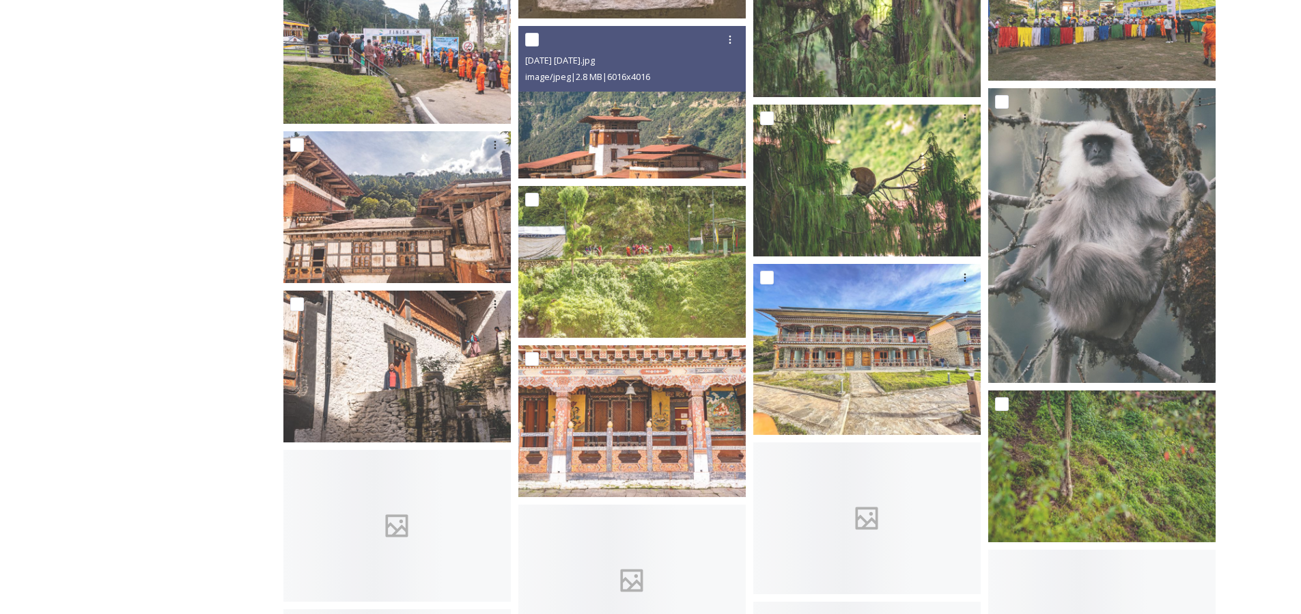
scroll to position [1838, 0]
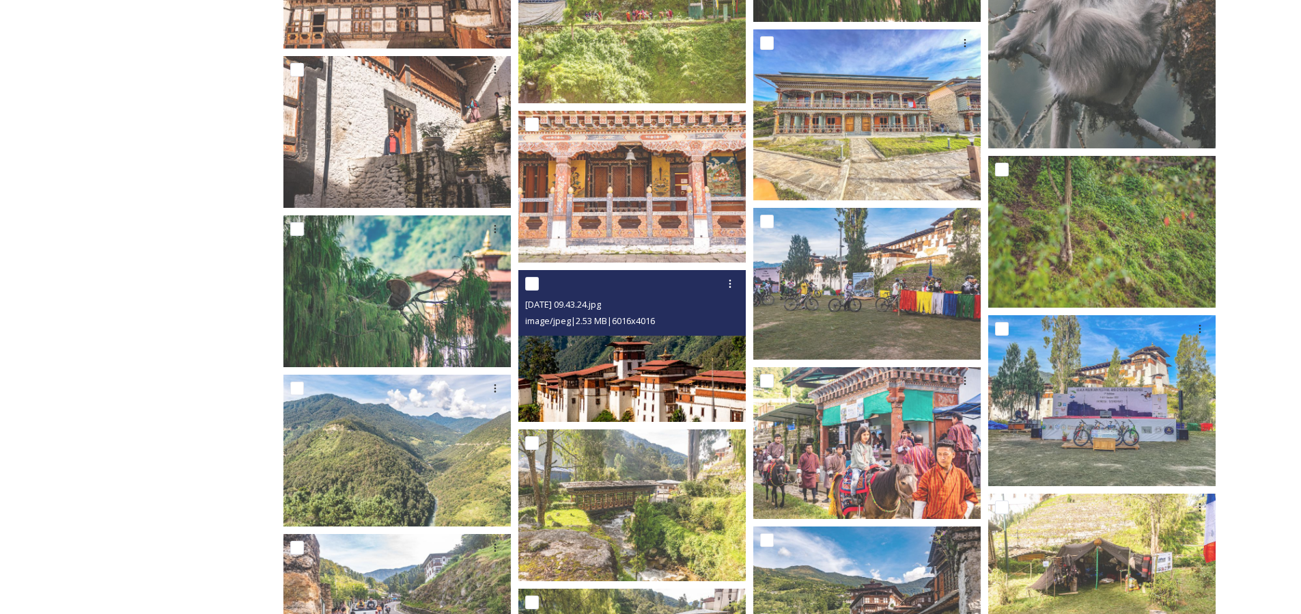
click at [674, 381] on img at bounding box center [633, 346] width 228 height 152
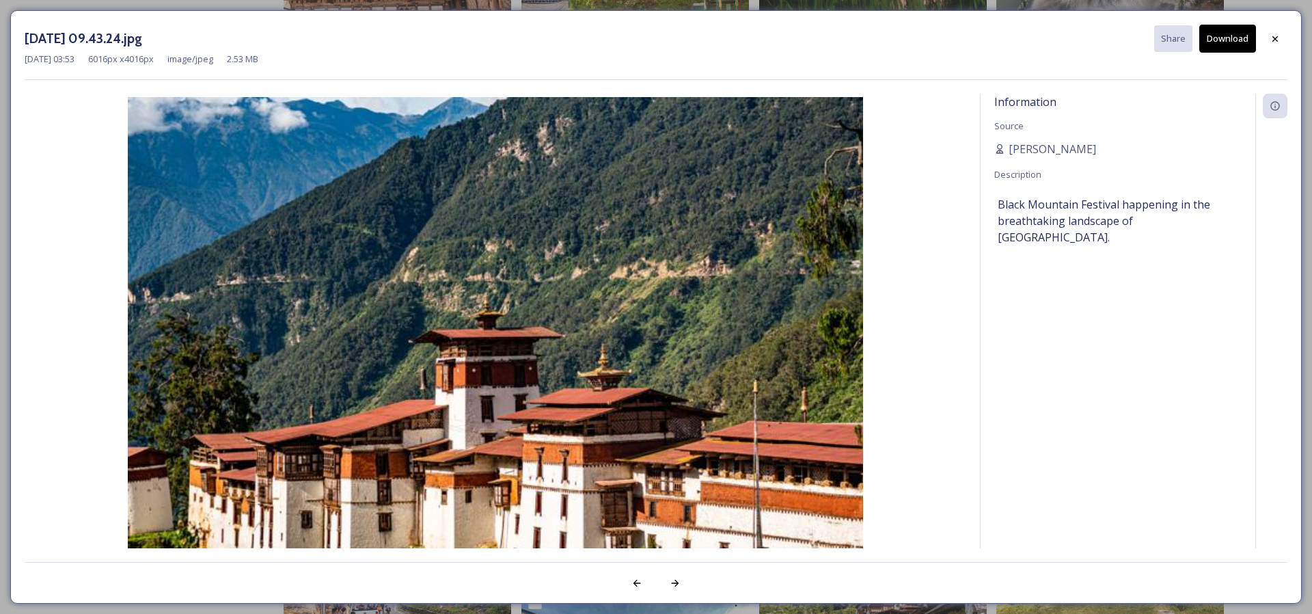
click at [1237, 42] on button "Download" at bounding box center [1227, 39] width 57 height 28
click at [1277, 38] on icon at bounding box center [1274, 38] width 11 height 11
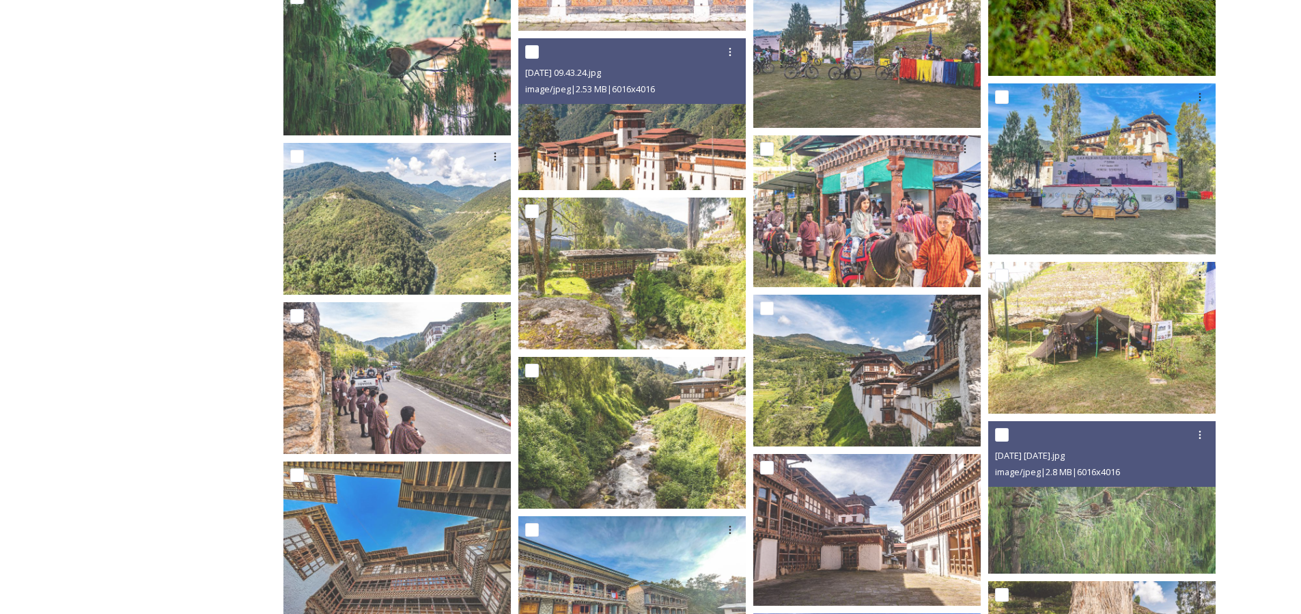
scroll to position [2250, 0]
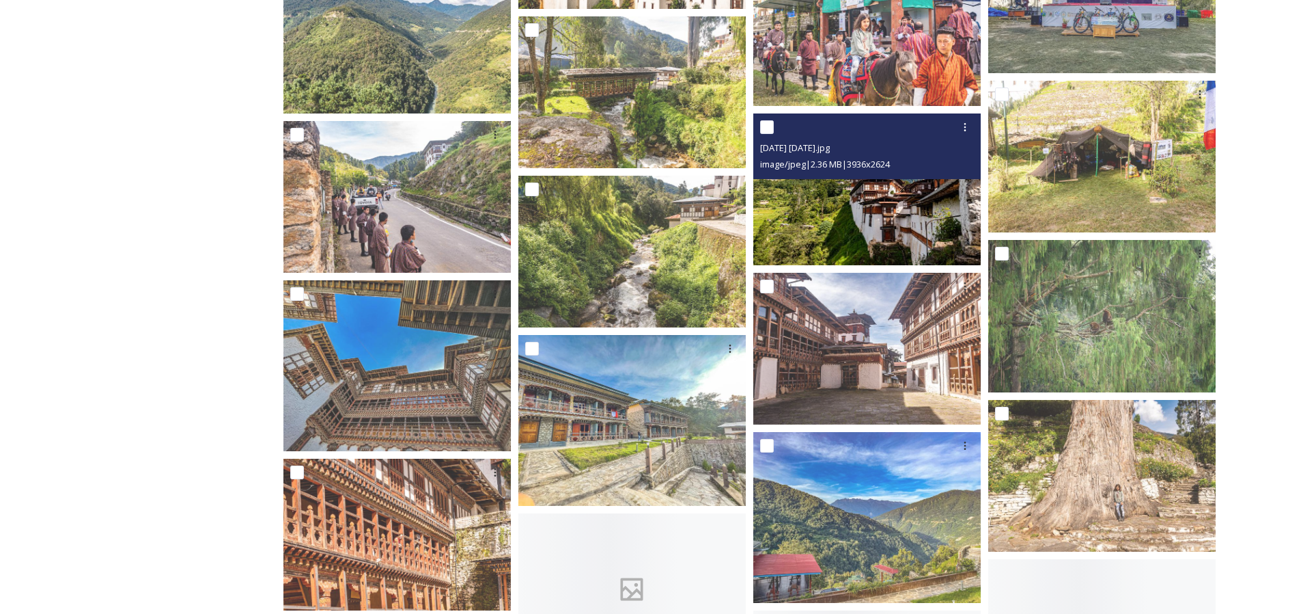
click at [881, 223] on img at bounding box center [868, 189] width 228 height 152
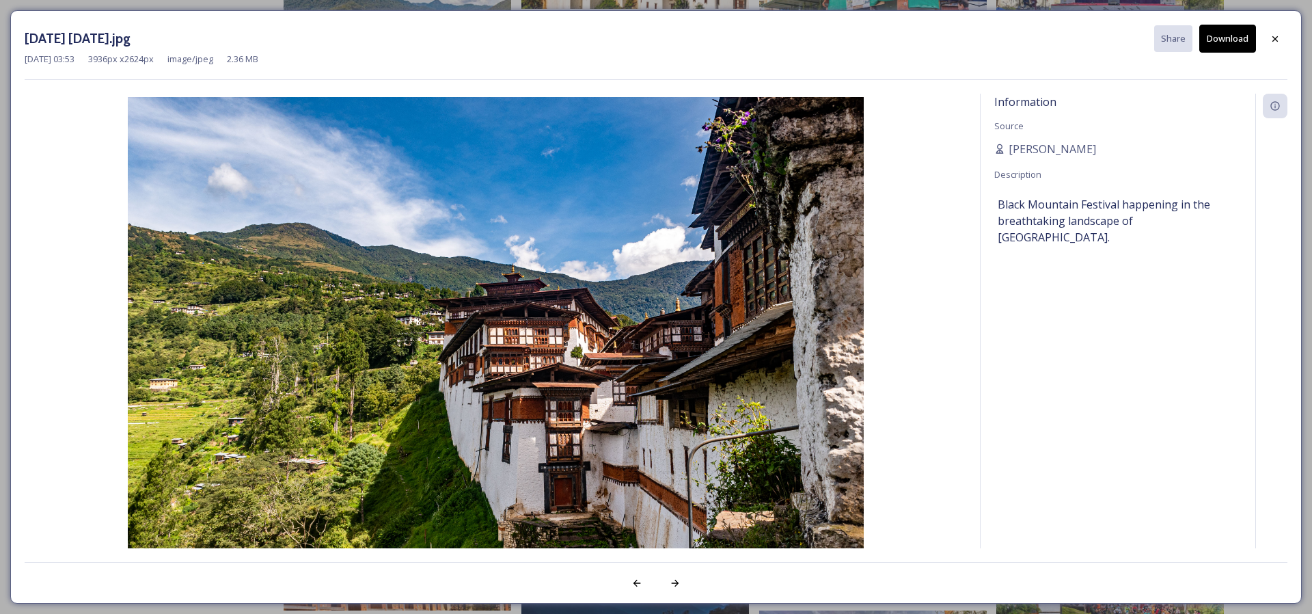
click at [1225, 38] on button "Download" at bounding box center [1227, 39] width 57 height 28
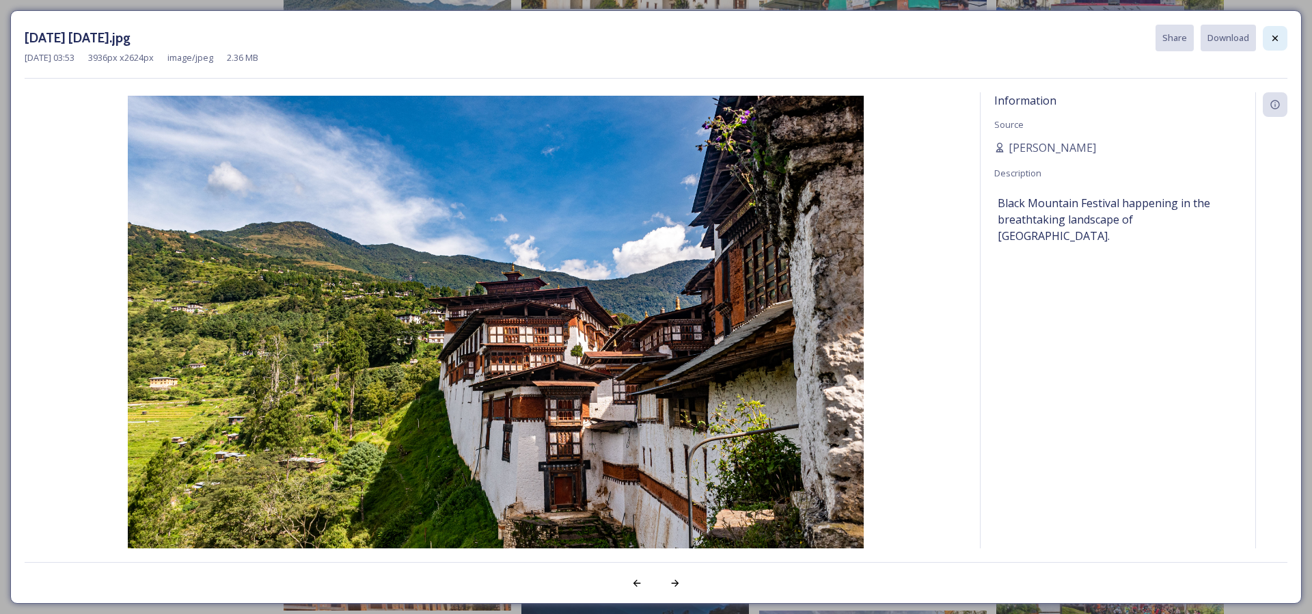
click at [1269, 36] on icon at bounding box center [1274, 38] width 11 height 11
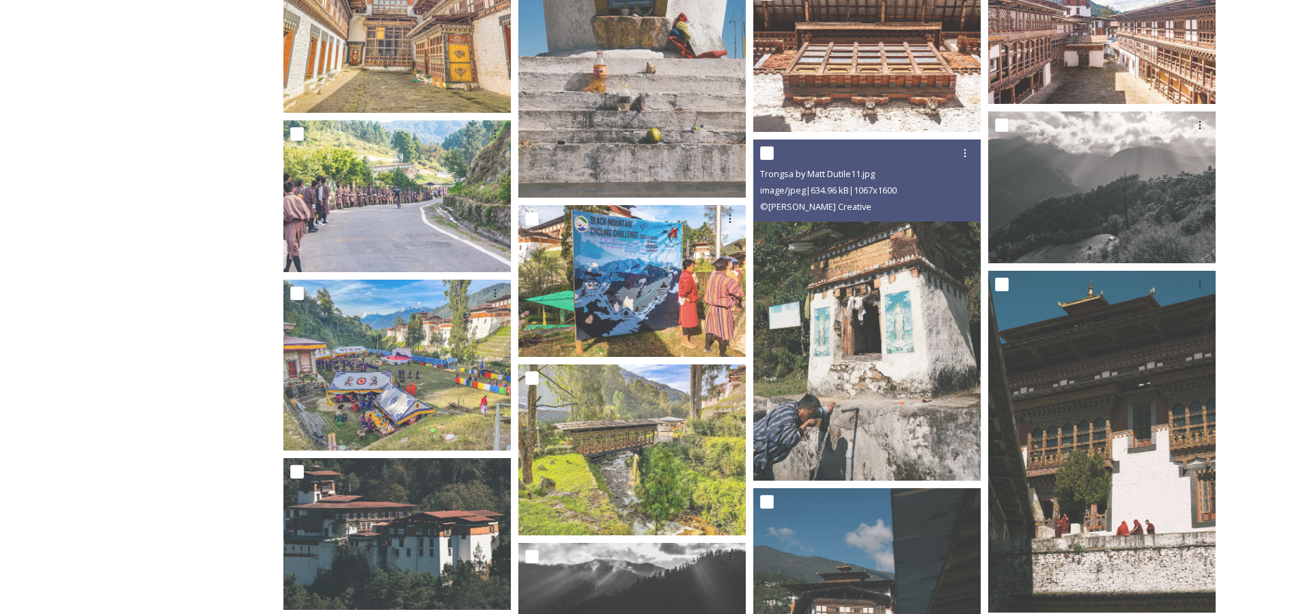
scroll to position [3985, 0]
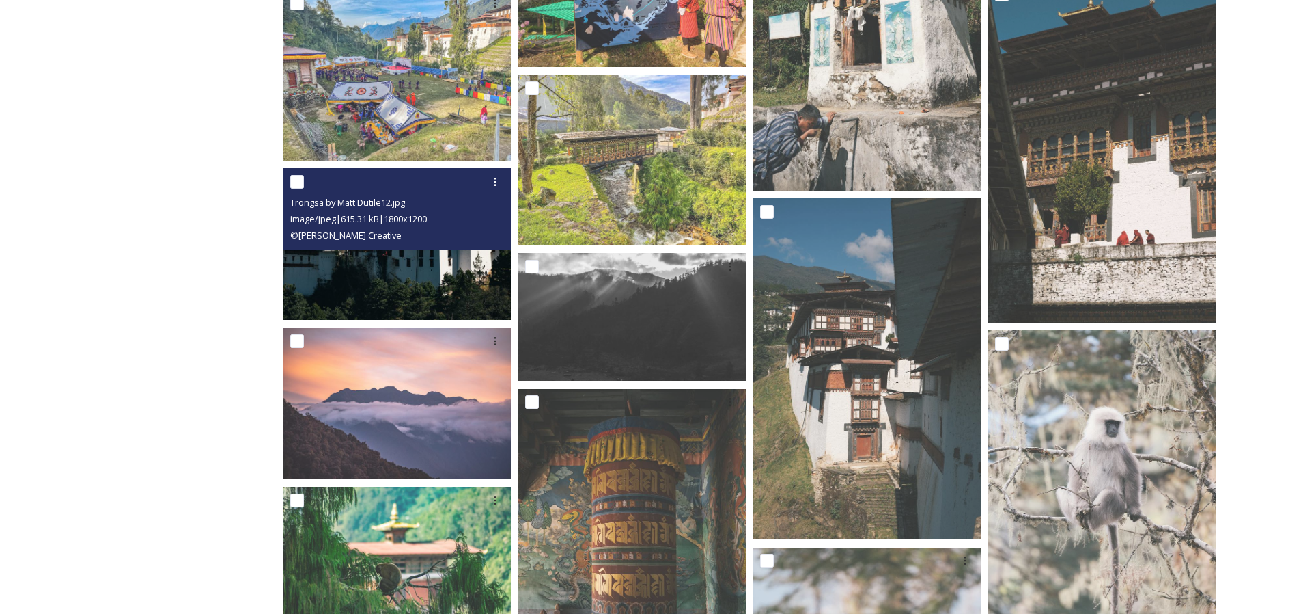
click at [443, 271] on img at bounding box center [398, 244] width 228 height 152
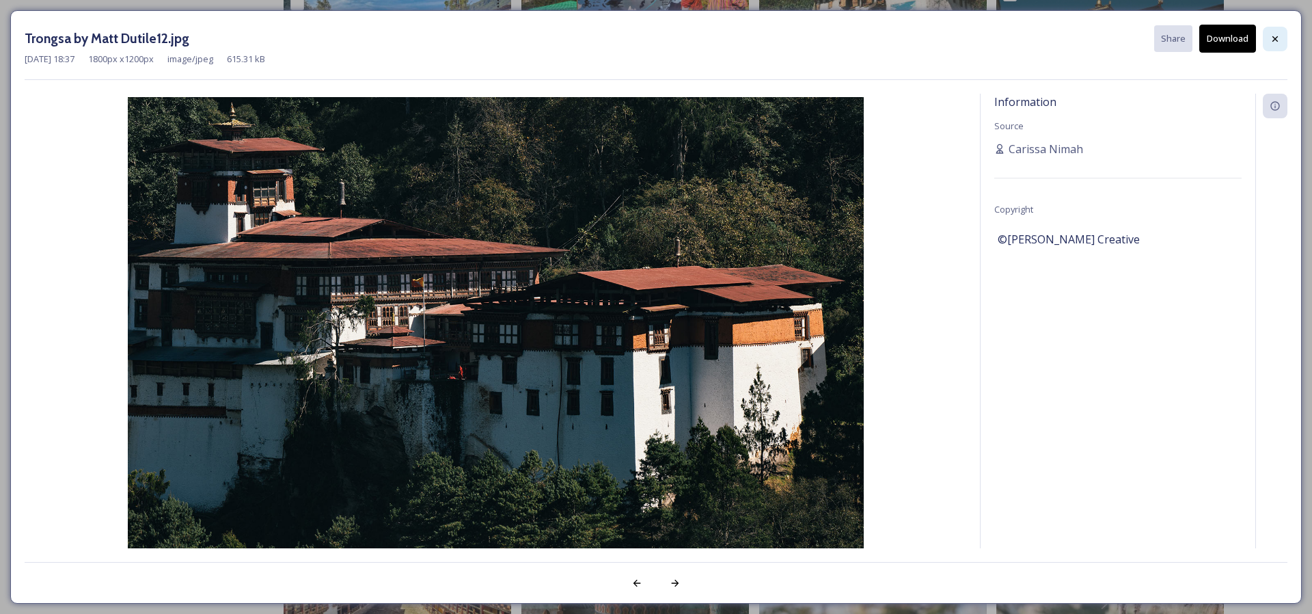
click at [1282, 35] on div at bounding box center [1275, 39] width 25 height 25
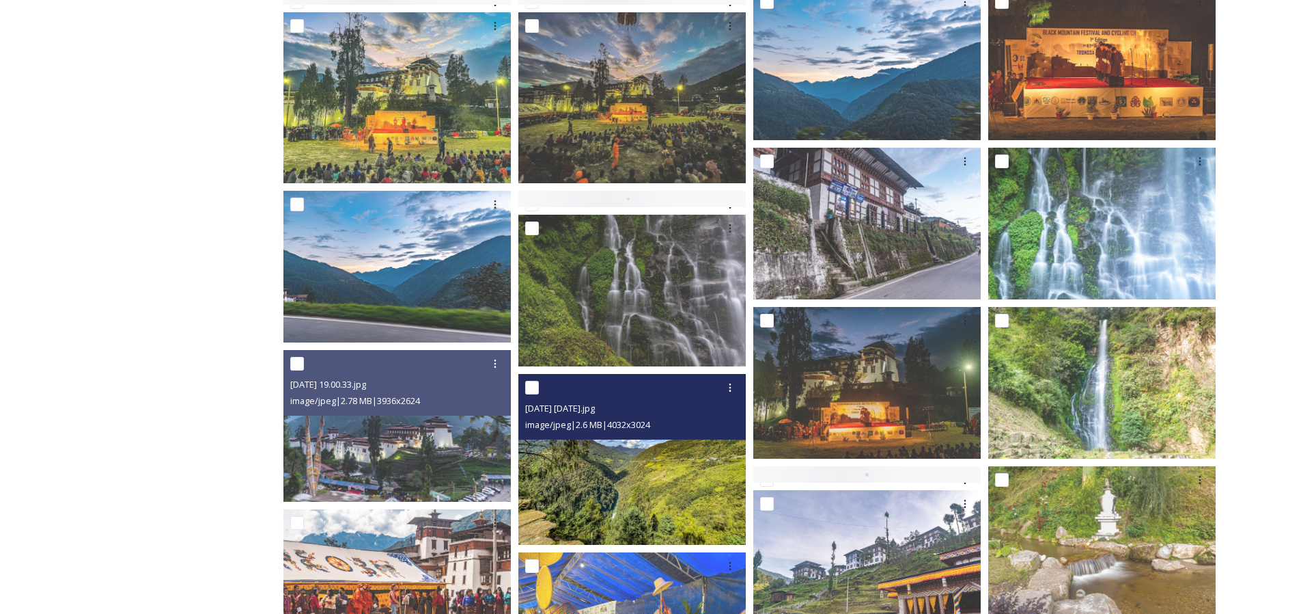
scroll to position [0, 0]
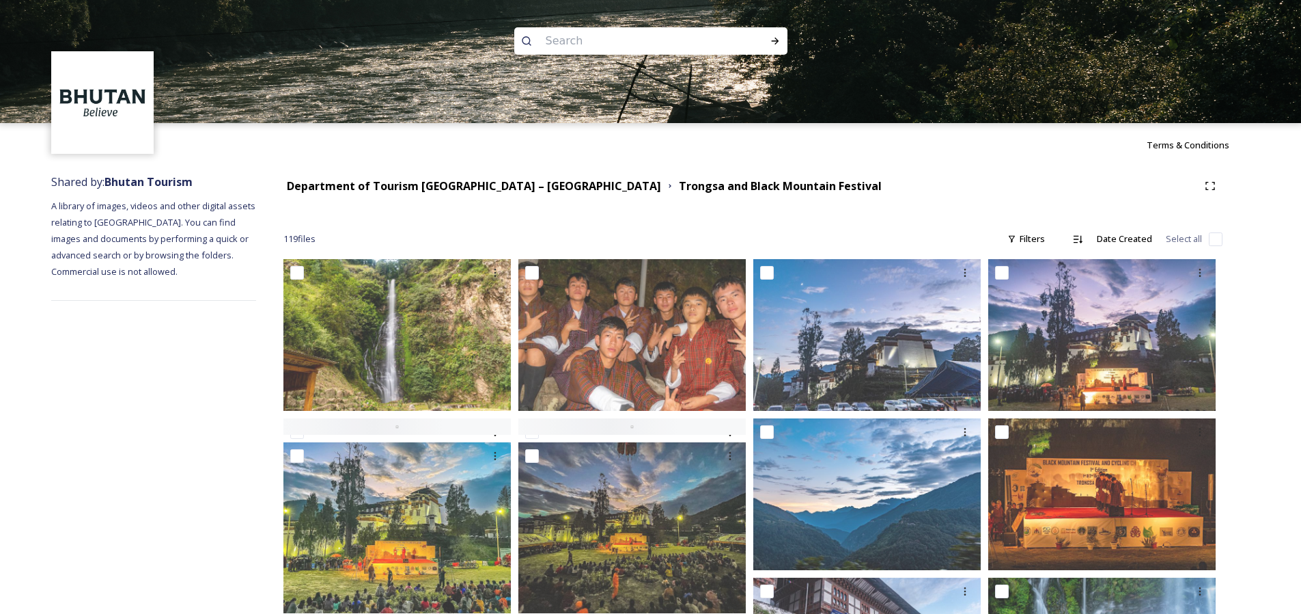
click at [518, 195] on div "Department of Tourism [GEOGRAPHIC_DATA] – [GEOGRAPHIC_DATA] Trongsa and Black M…" at bounding box center [753, 186] width 939 height 25
click at [519, 192] on strong "Department of Tourism [GEOGRAPHIC_DATA] – [GEOGRAPHIC_DATA]" at bounding box center [474, 185] width 374 height 15
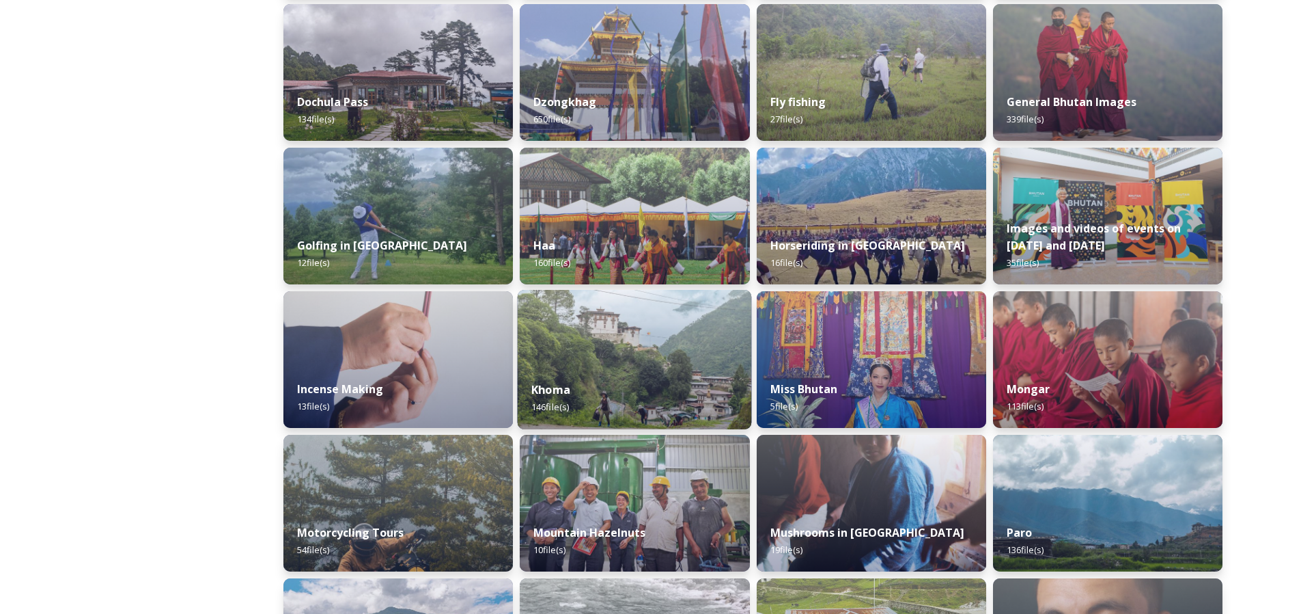
scroll to position [584, 0]
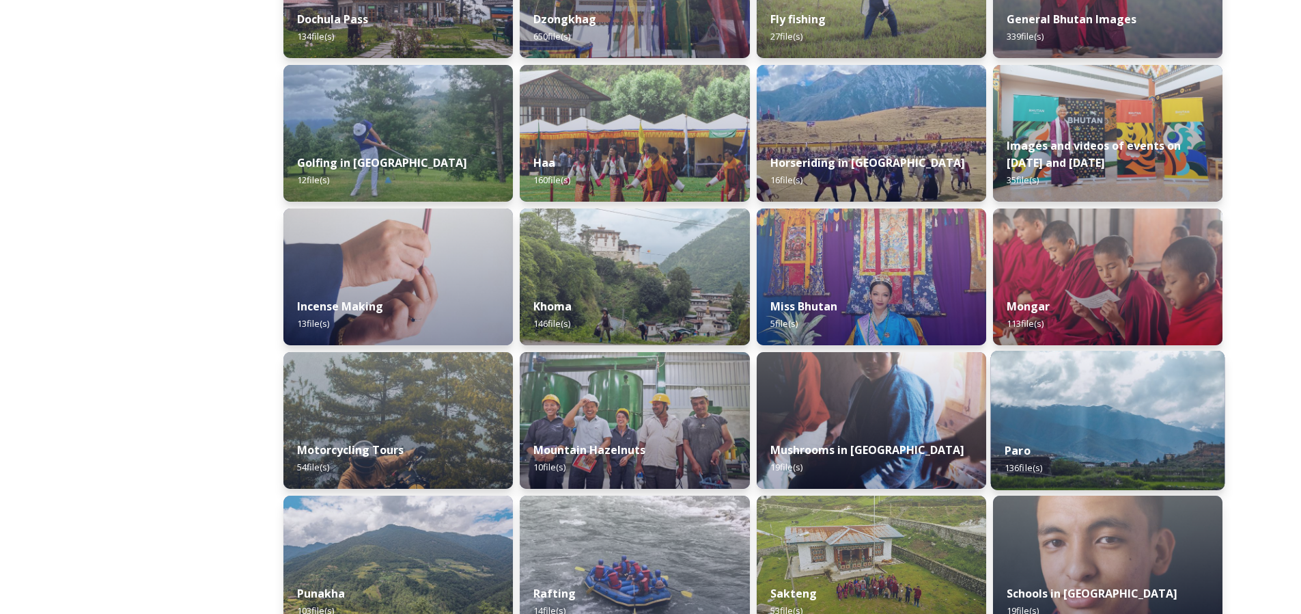
click at [1028, 423] on img at bounding box center [1108, 419] width 234 height 139
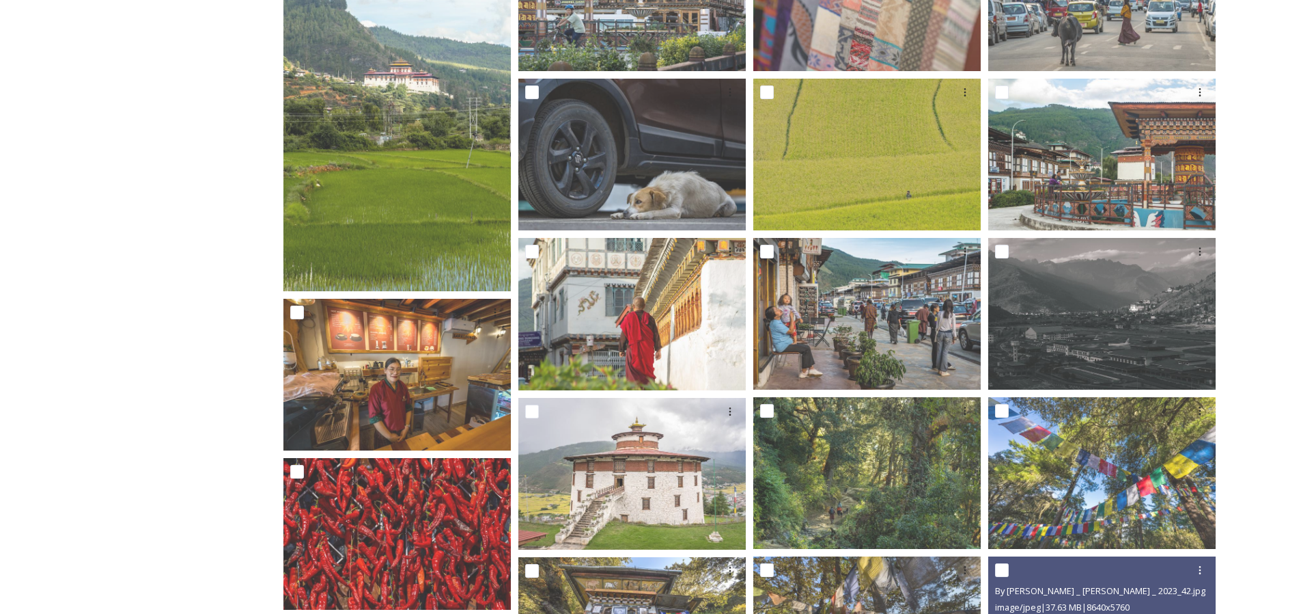
scroll to position [855, 0]
